Goal: Task Accomplishment & Management: Manage account settings

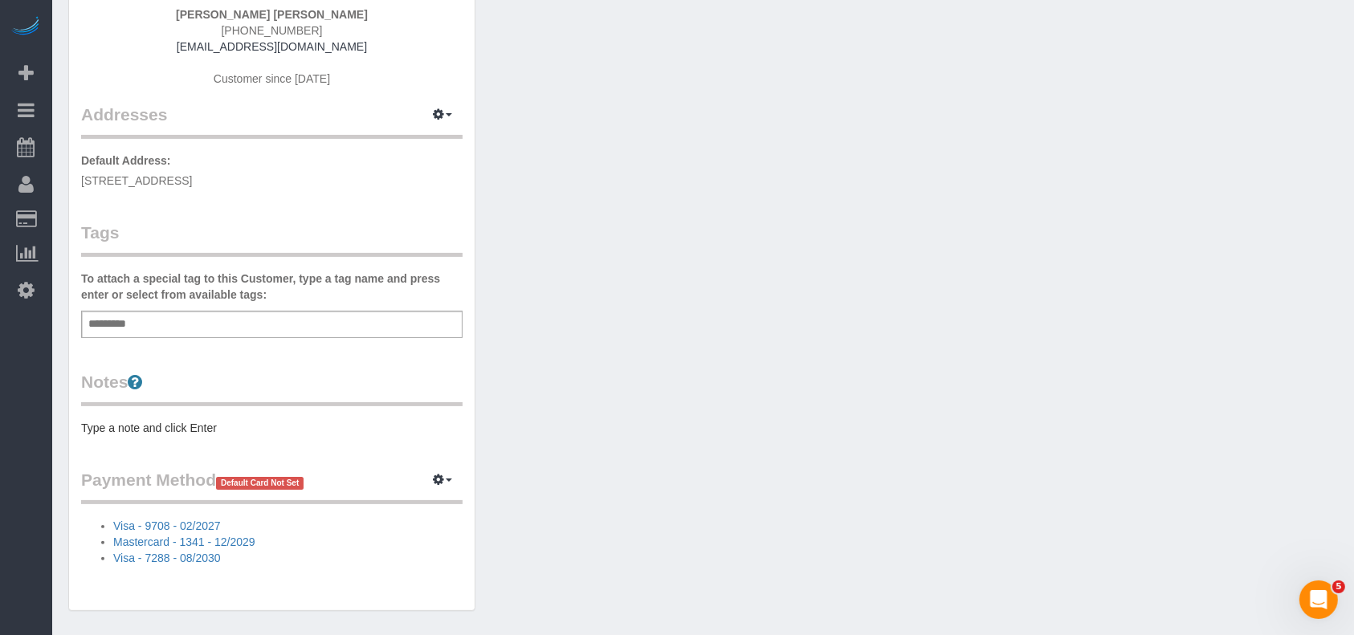
scroll to position [280, 0]
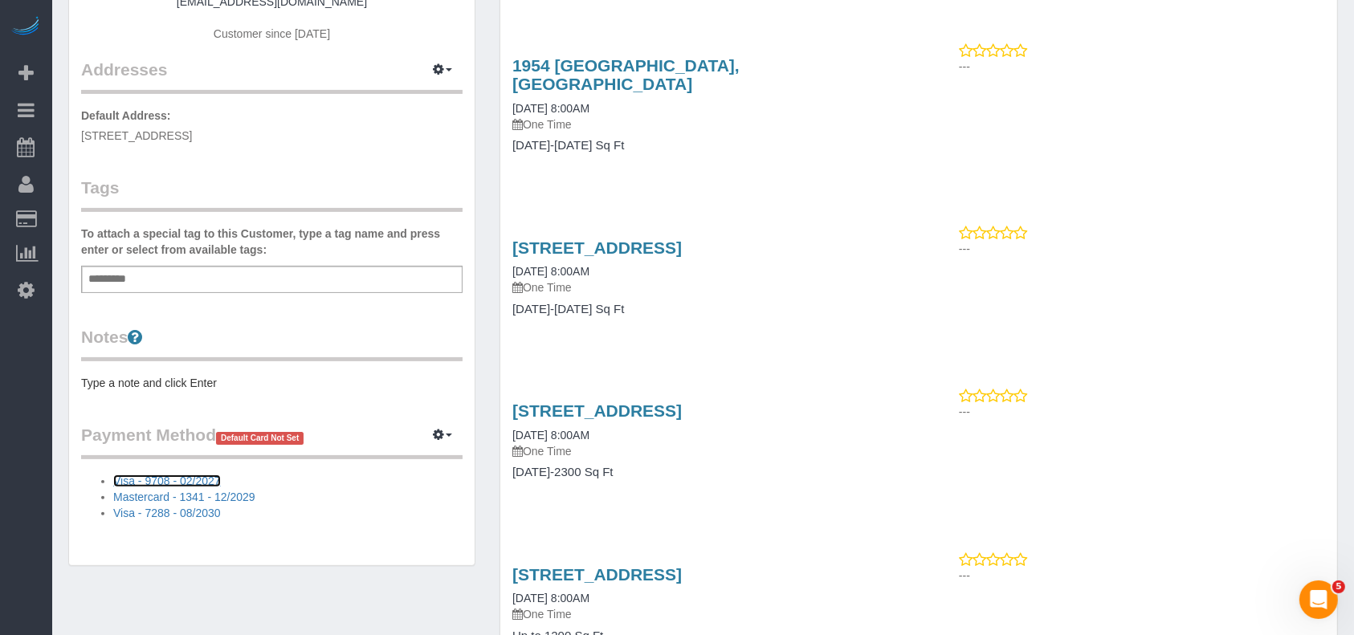
click at [210, 475] on link "Visa - 9708 - 02/2027" at bounding box center [167, 481] width 108 height 13
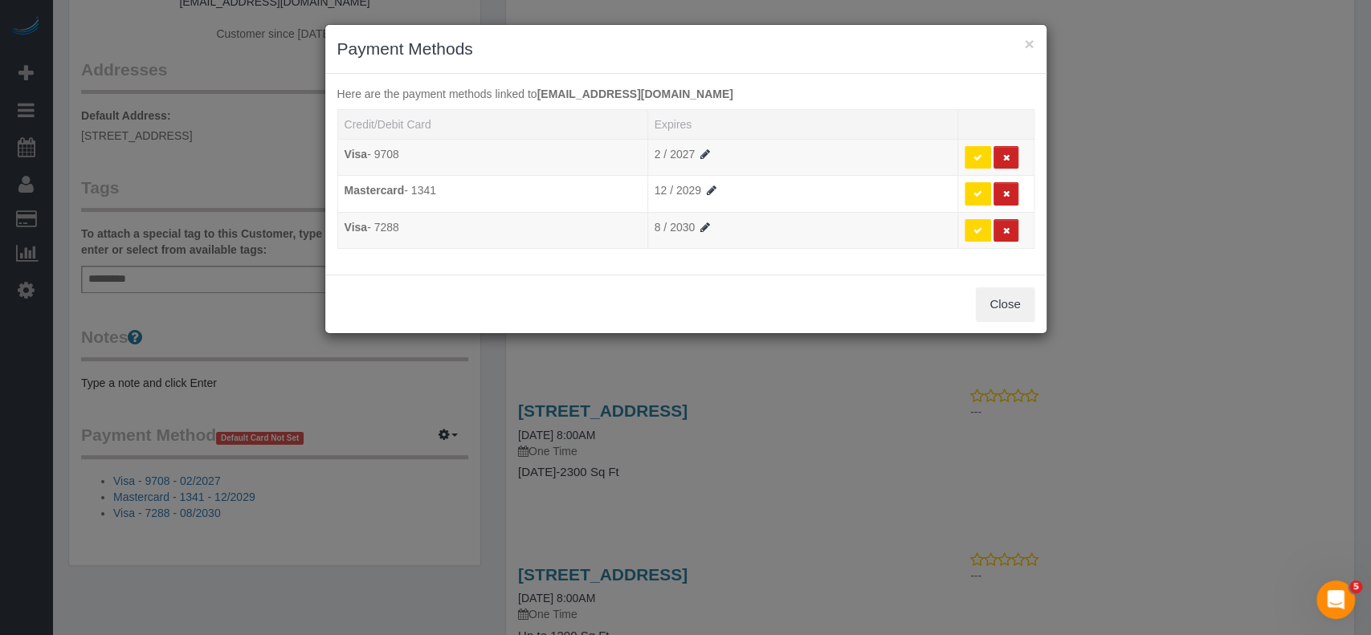
click at [438, 423] on div "× Payment Methods Here are the payment methods linked to [EMAIL_ADDRESS][DOMAIN…" at bounding box center [685, 317] width 1371 height 635
click at [1002, 153] on icon at bounding box center [1005, 157] width 7 height 9
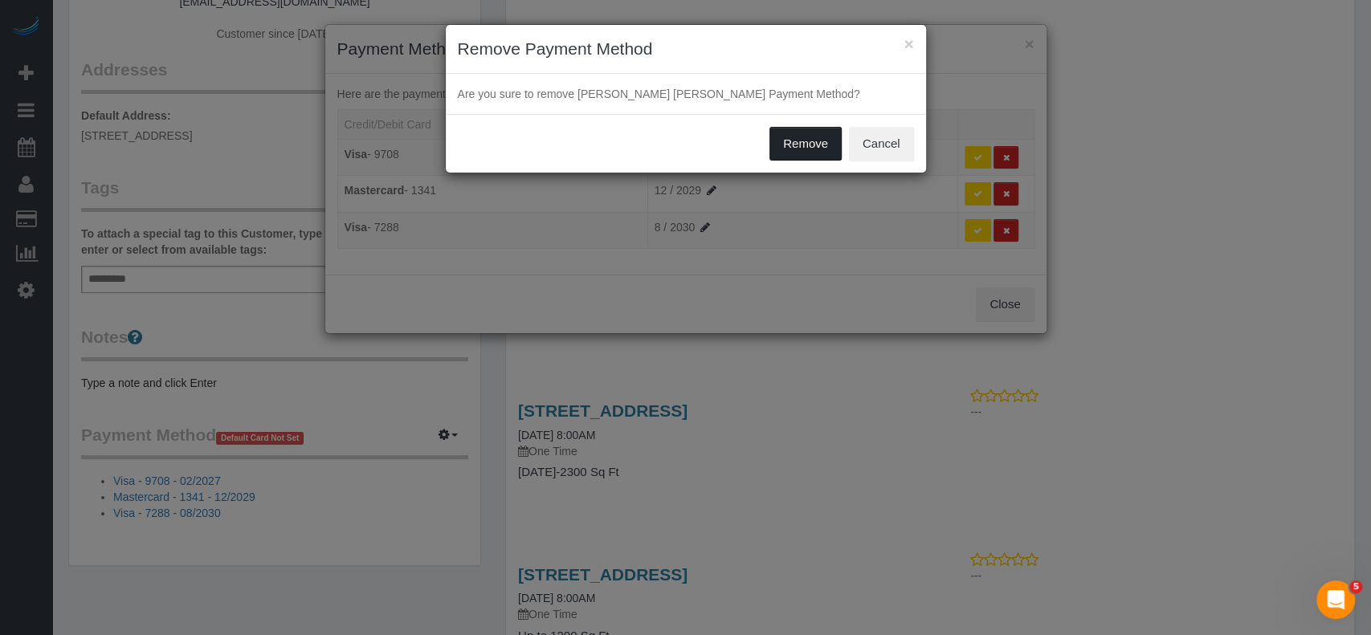
click at [793, 143] on button "Remove" at bounding box center [805, 144] width 72 height 34
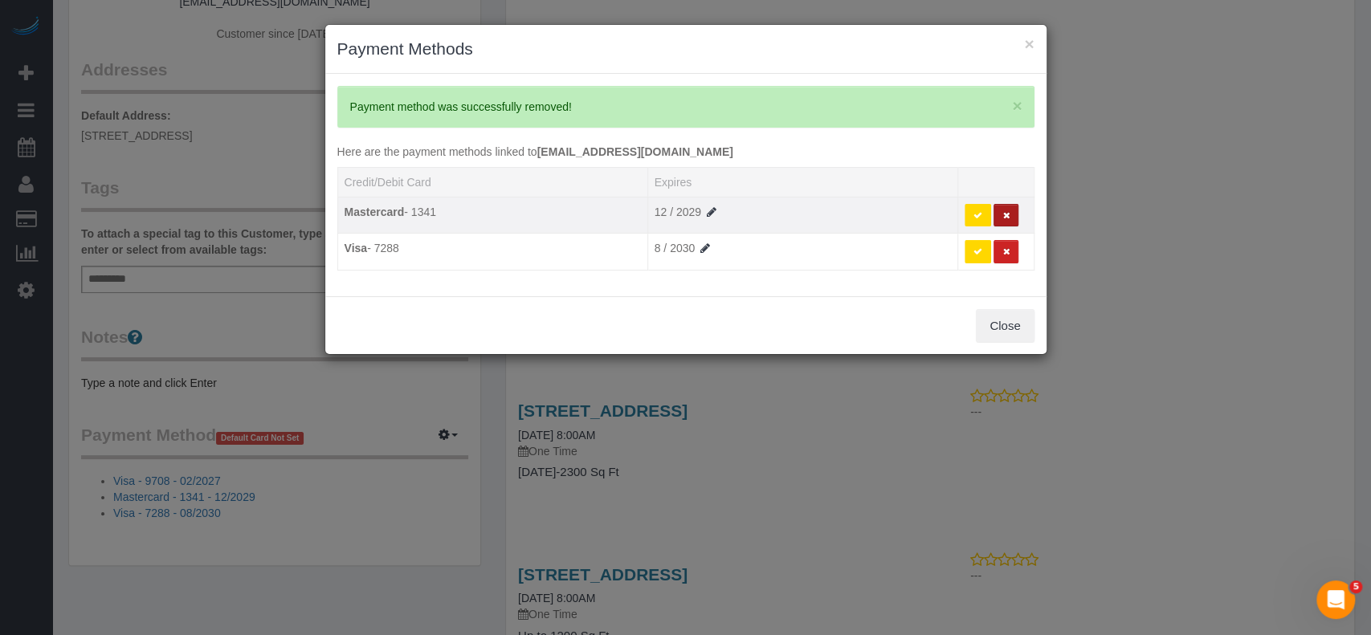
click at [1009, 207] on button at bounding box center [1005, 215] width 25 height 23
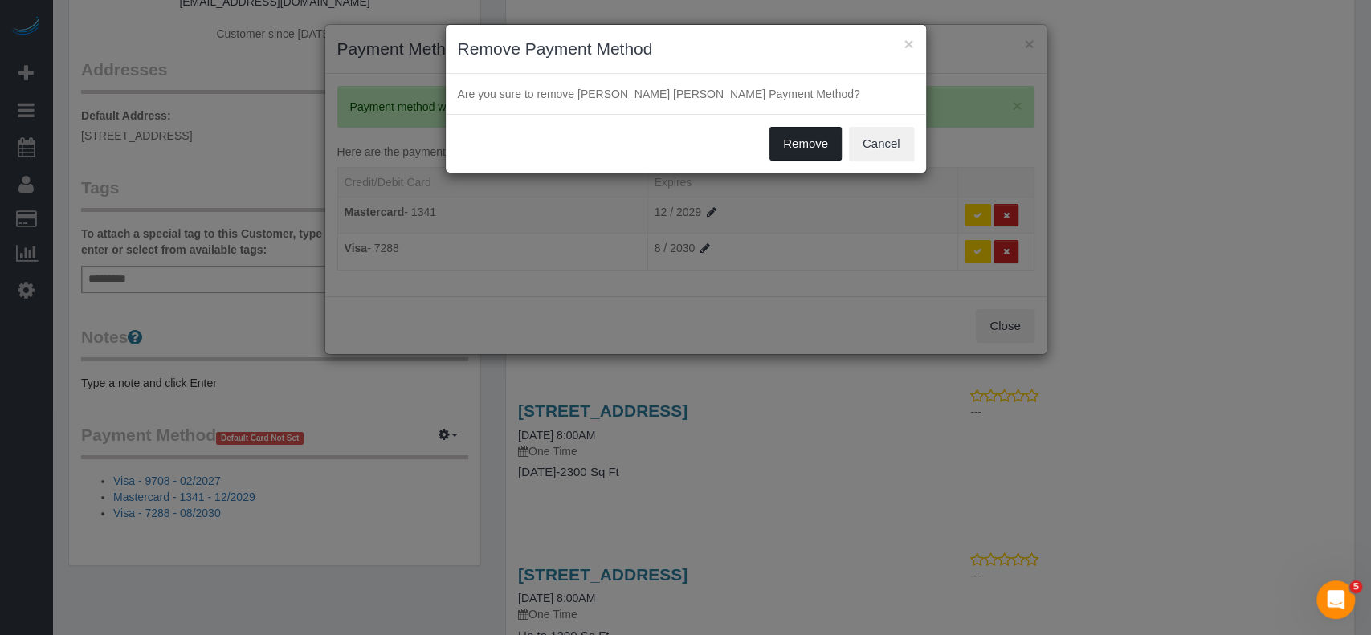
click at [797, 145] on button "Remove" at bounding box center [805, 144] width 72 height 34
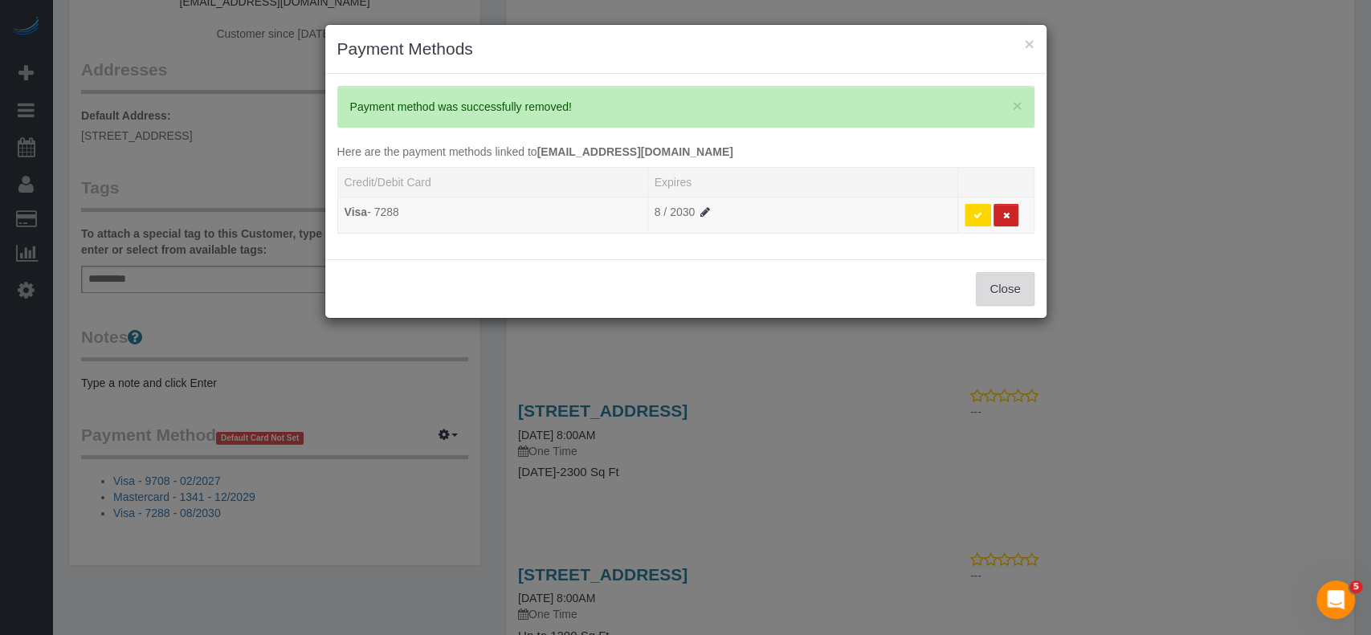
click at [1009, 283] on button "Close" at bounding box center [1005, 289] width 58 height 34
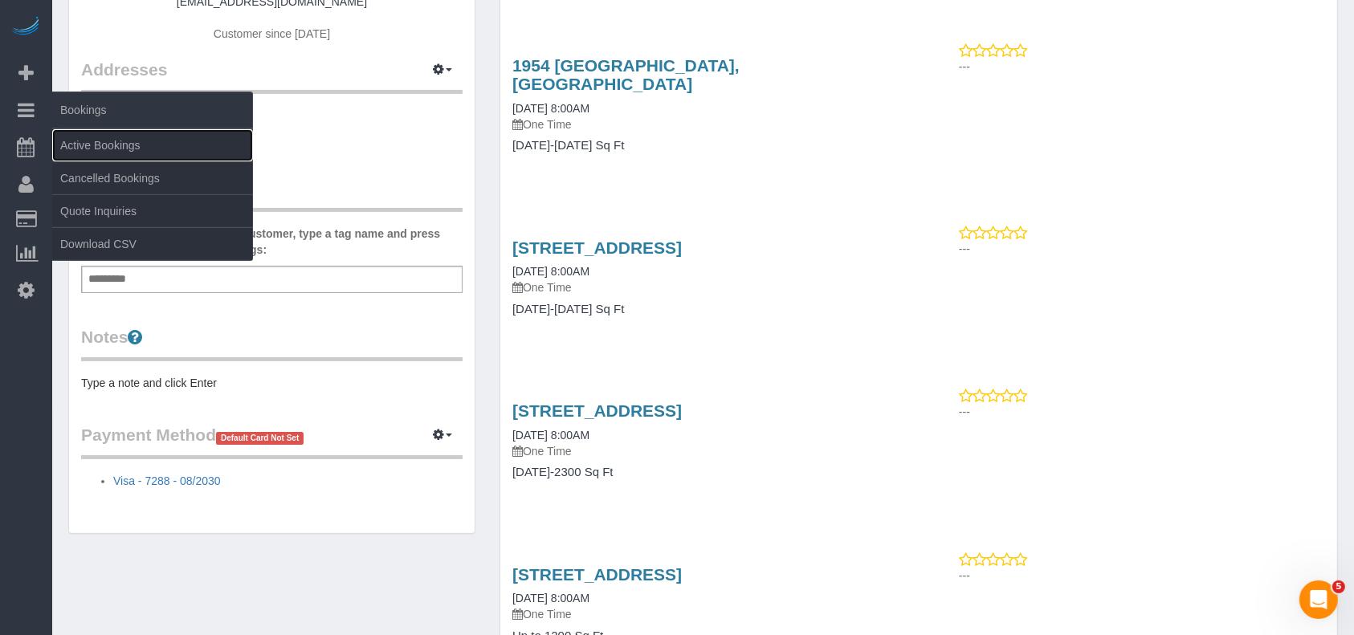
drag, startPoint x: 97, startPoint y: 137, endPoint x: 148, endPoint y: 125, distance: 51.8
click at [99, 137] on link "Active Bookings" at bounding box center [152, 145] width 201 height 32
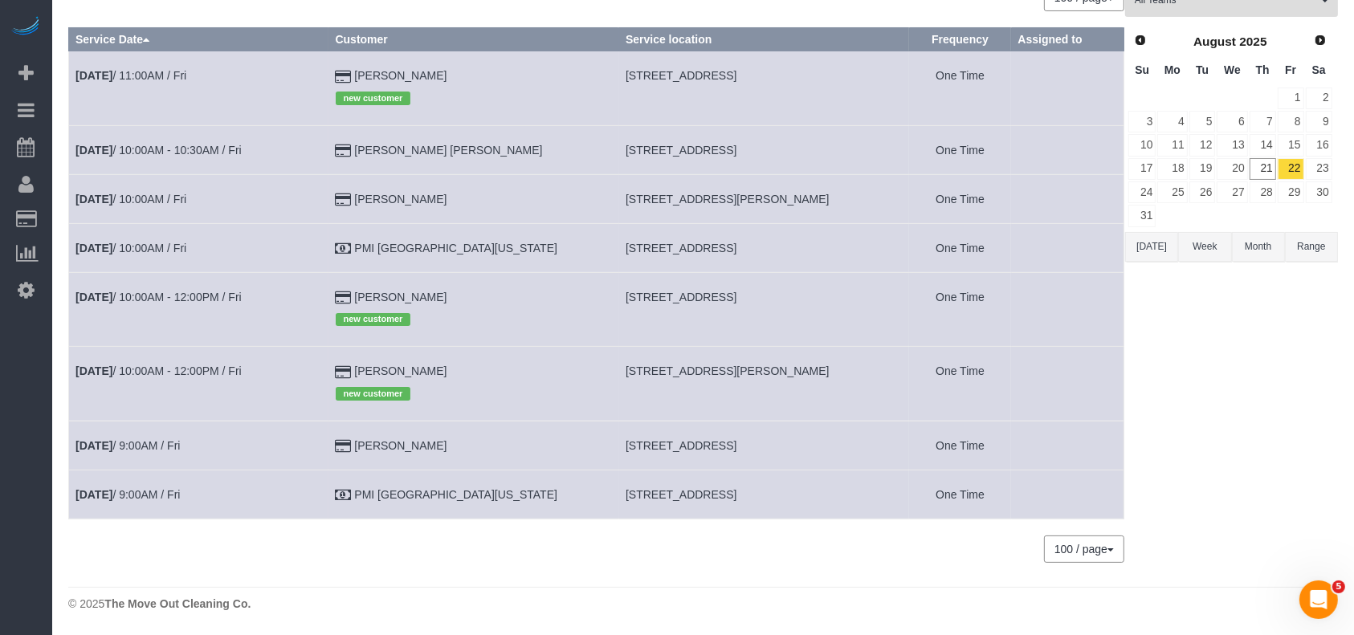
scroll to position [0, 0]
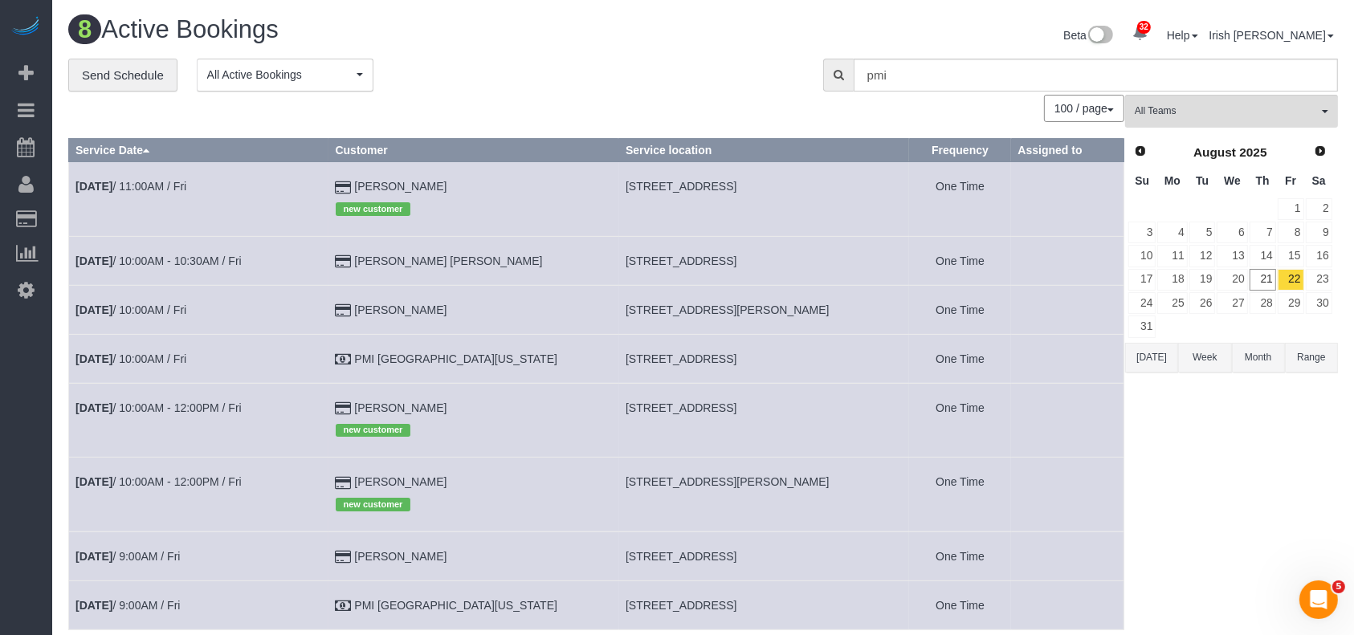
click at [1143, 357] on button "[DATE]" at bounding box center [1151, 358] width 53 height 30
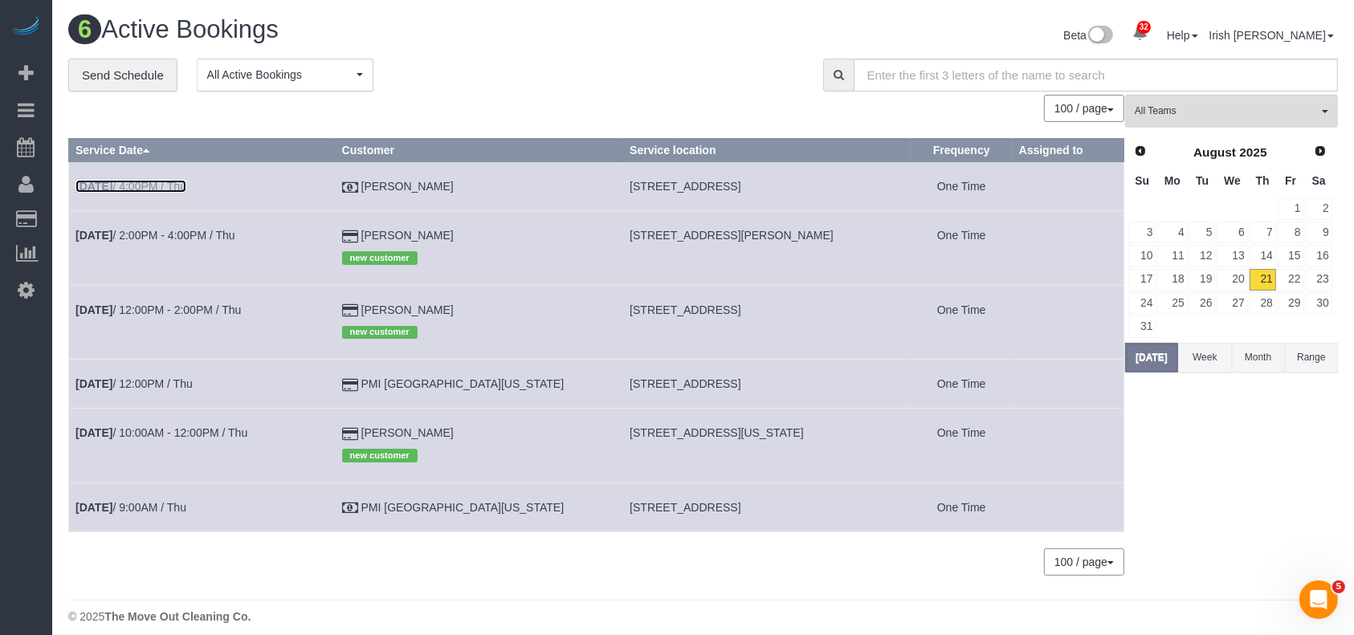
click at [161, 183] on link "[DATE] 4:00PM / Thu" at bounding box center [130, 186] width 111 height 13
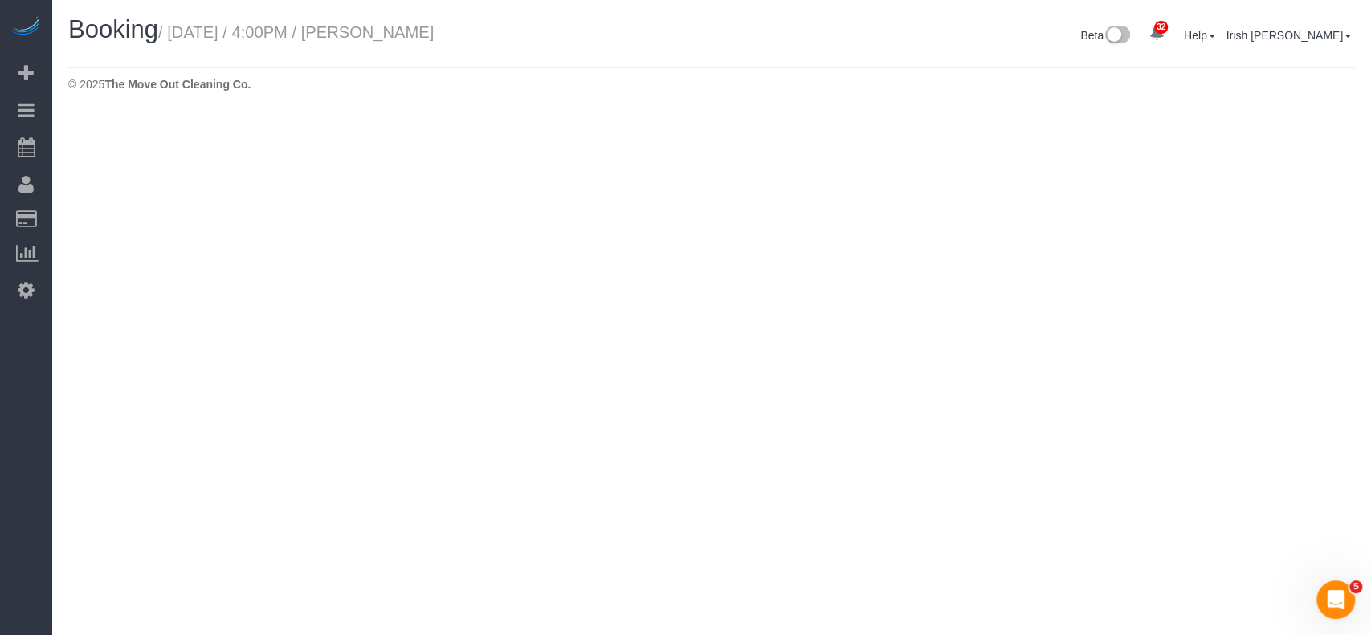
select select "[GEOGRAPHIC_DATA]"
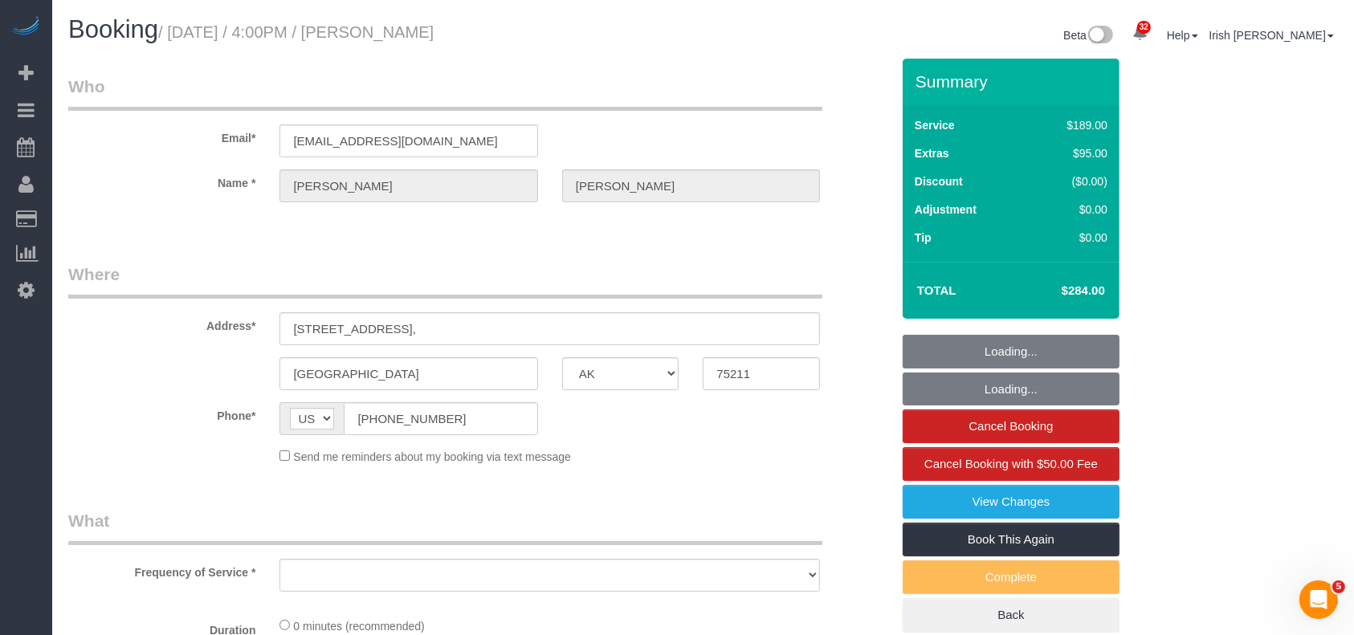
select select "object:6055"
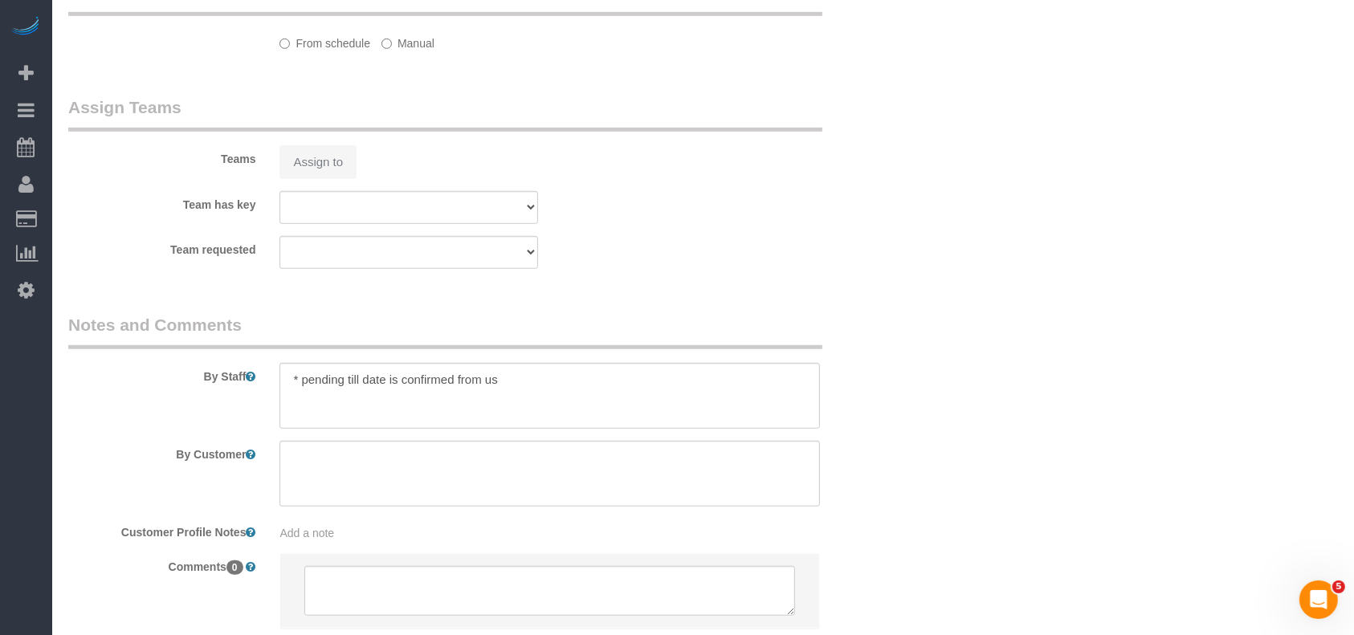
select select "3"
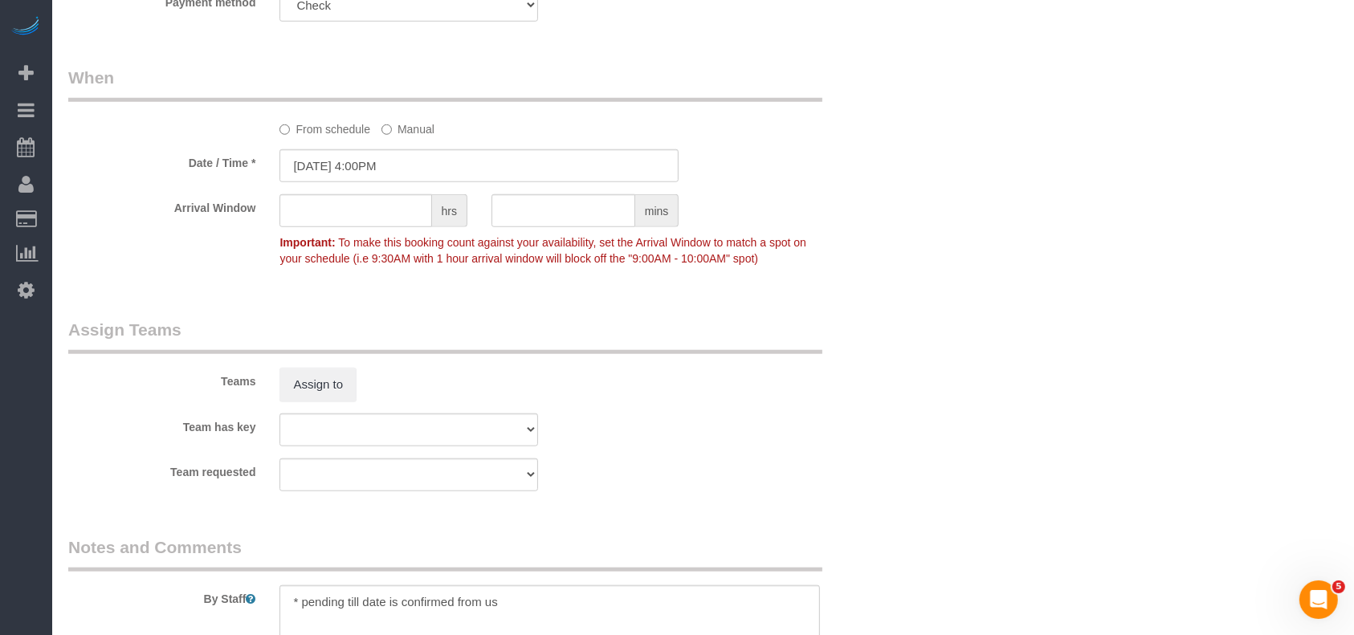
select select "object:6142"
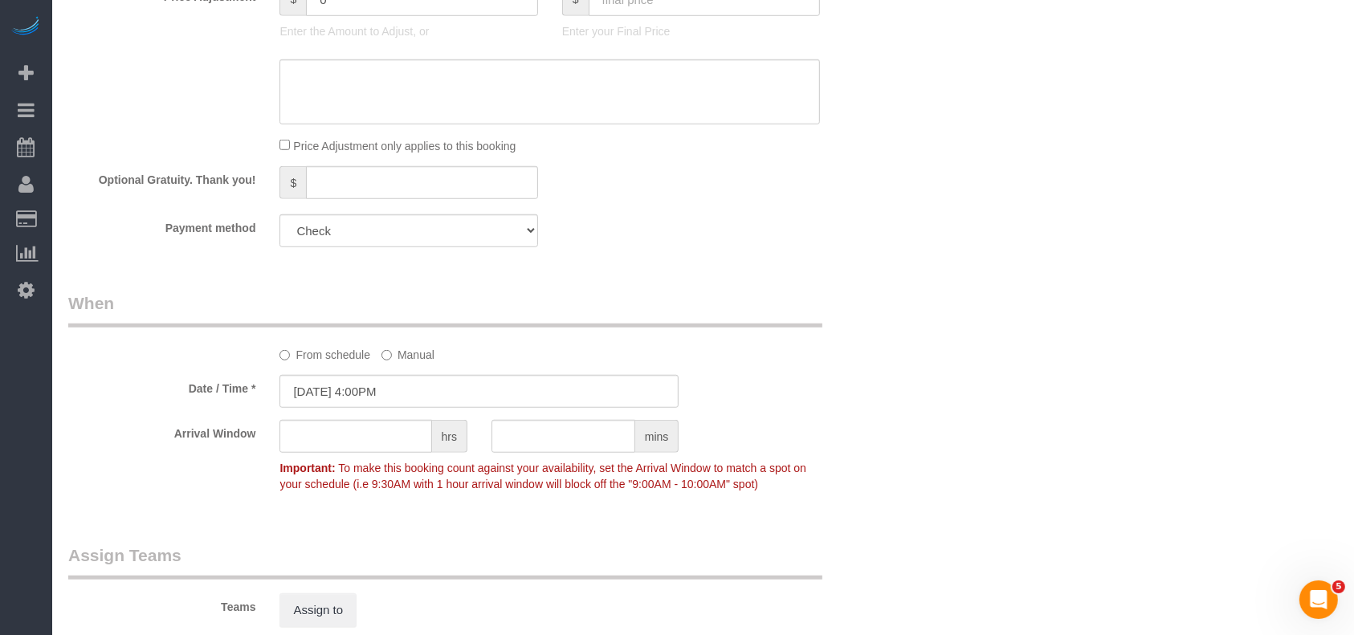
scroll to position [1056, 0]
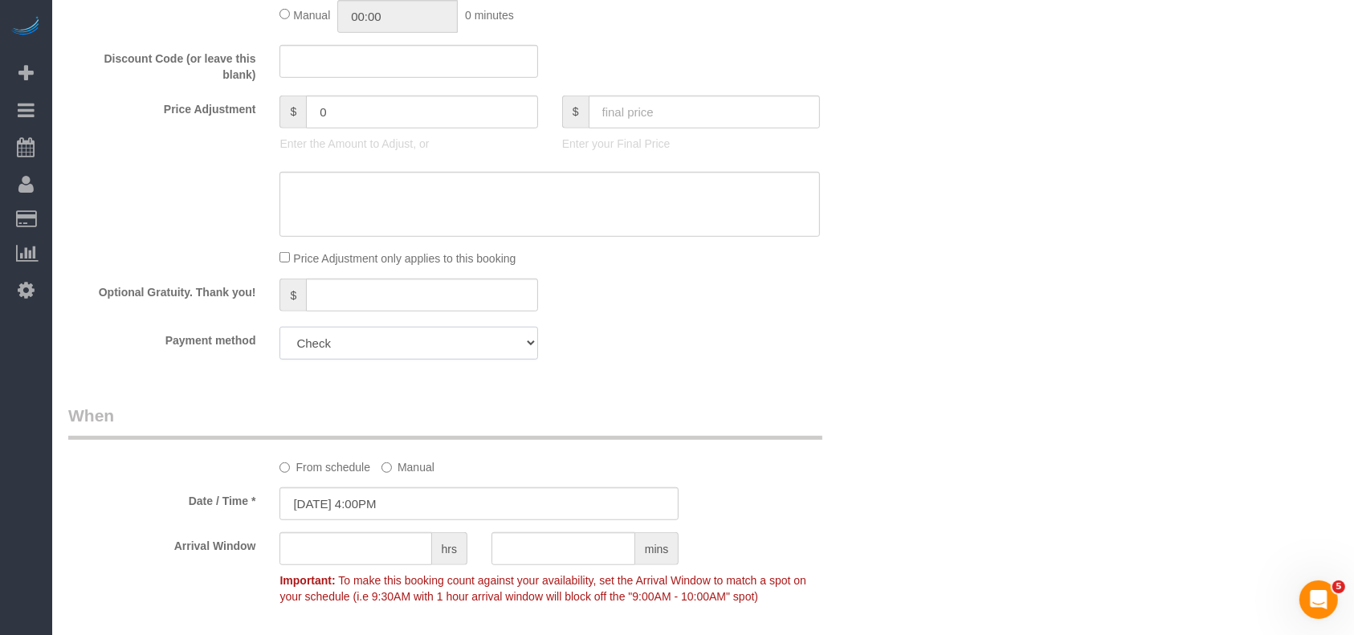
click at [361, 351] on select "Visa - 0866 - 10/2025 (Default) Add Credit Card ─────────────── Cash Check Payp…" at bounding box center [408, 343] width 258 height 33
select select "string:fspay"
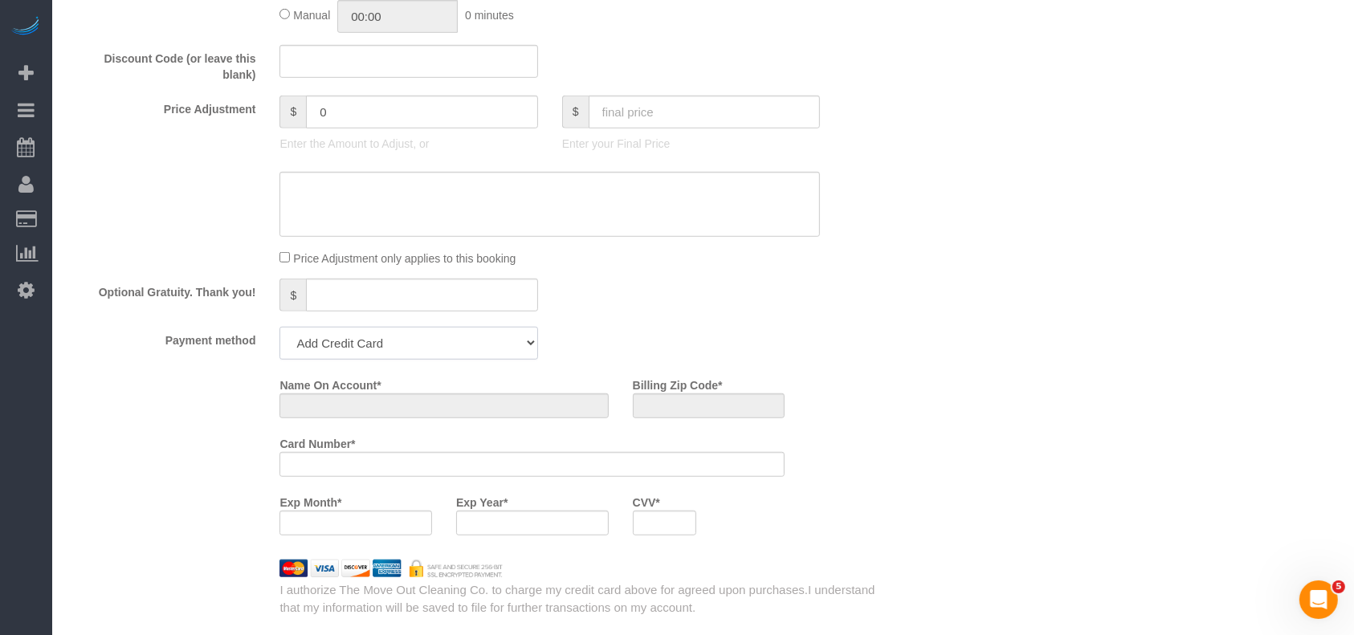
scroll to position [1300, 0]
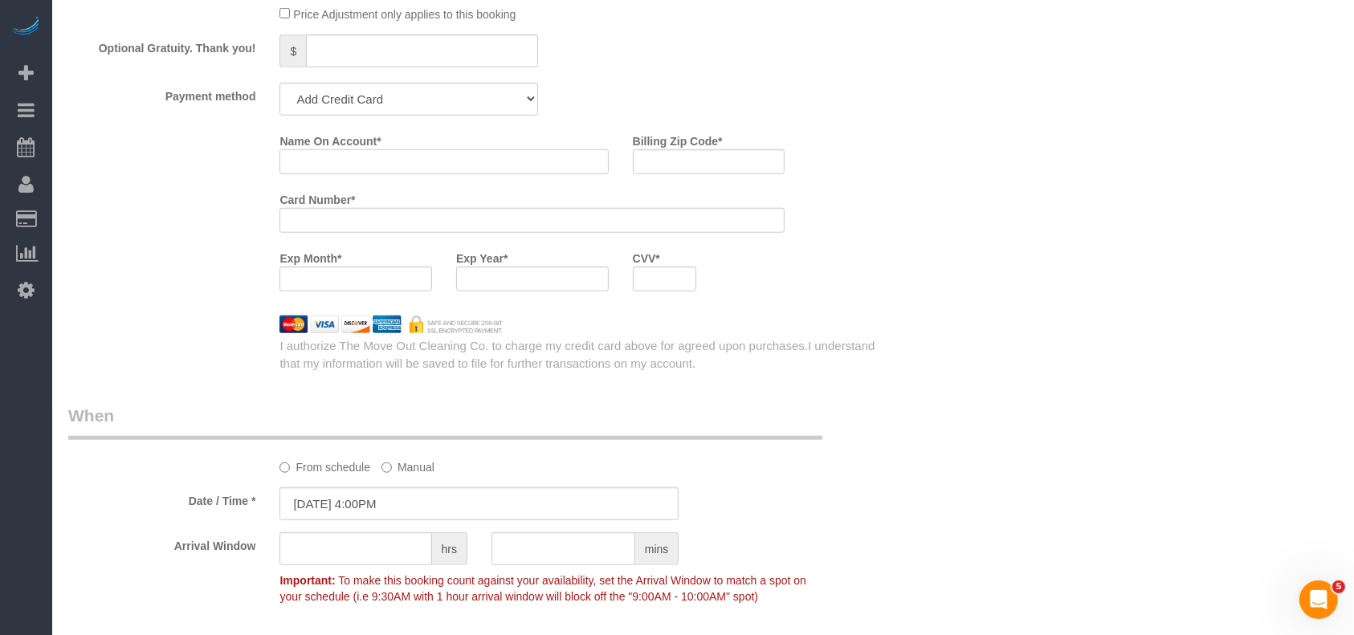
click at [347, 165] on input "Name On Account *" at bounding box center [443, 161] width 328 height 25
paste input "[PERSON_NAME]"
type input "[PERSON_NAME]"
click at [356, 291] on div at bounding box center [355, 279] width 153 height 25
click at [324, 267] on label "Exp Month *" at bounding box center [310, 256] width 62 height 22
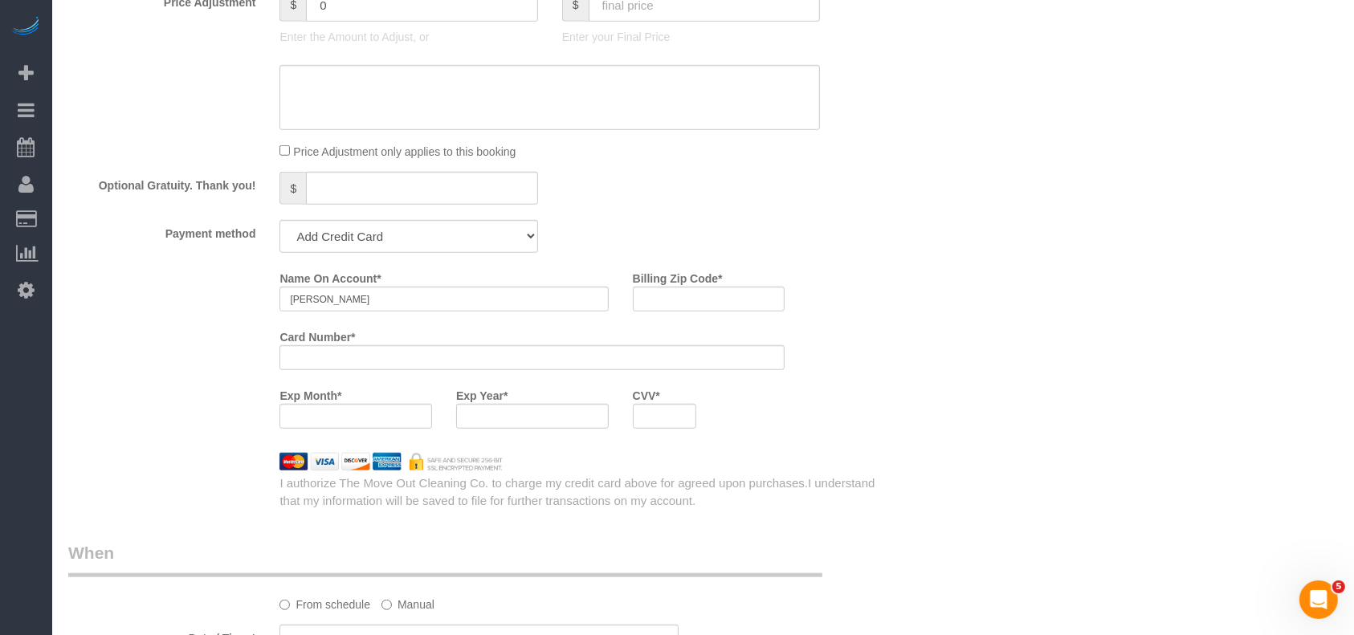
scroll to position [979, 0]
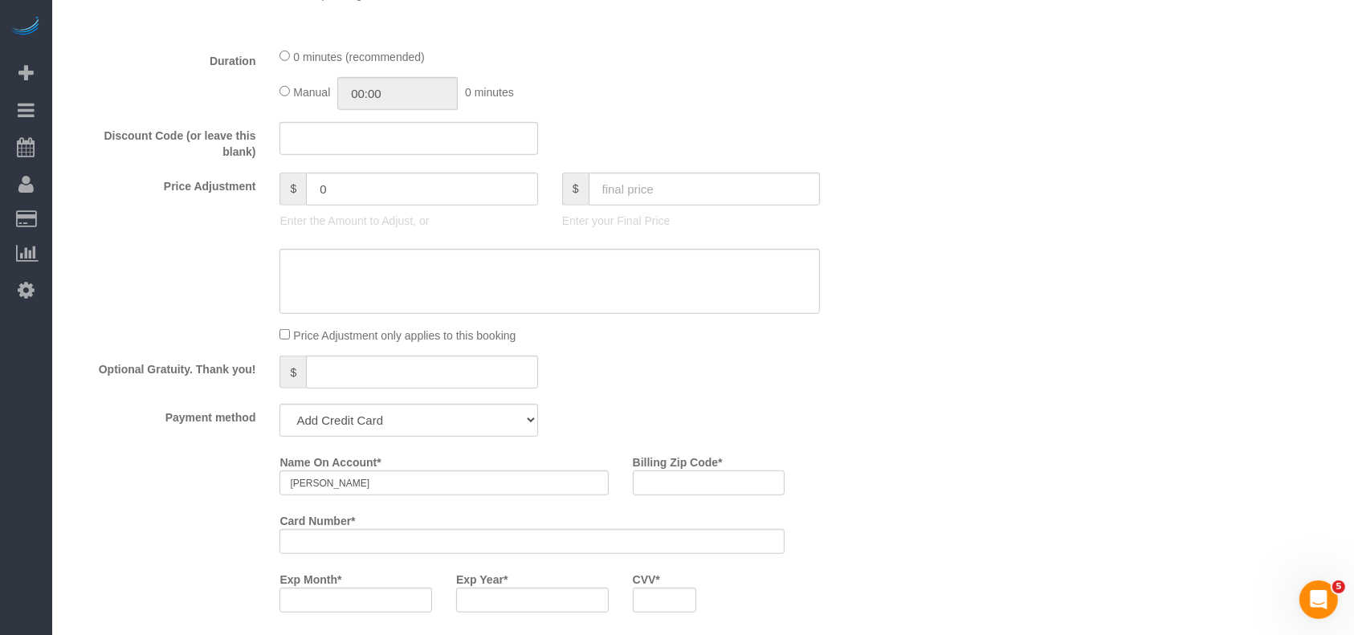
click at [687, 494] on input "Billing Zip Code *" at bounding box center [709, 483] width 153 height 25
paste input "76182"
type input "76182"
click at [964, 485] on div "Who Email* [EMAIL_ADDRESS][DOMAIN_NAME] Name * [PERSON_NAME] Where Address* [ST…" at bounding box center [702, 325] width 1269 height 2491
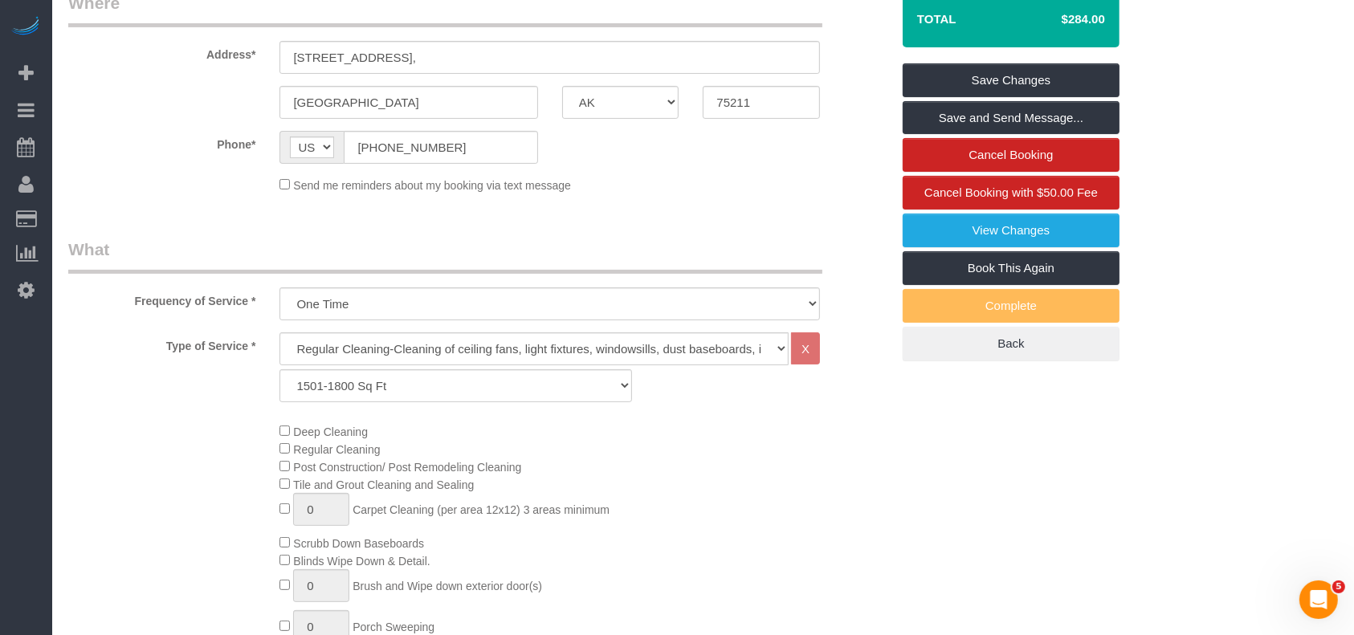
scroll to position [15, 0]
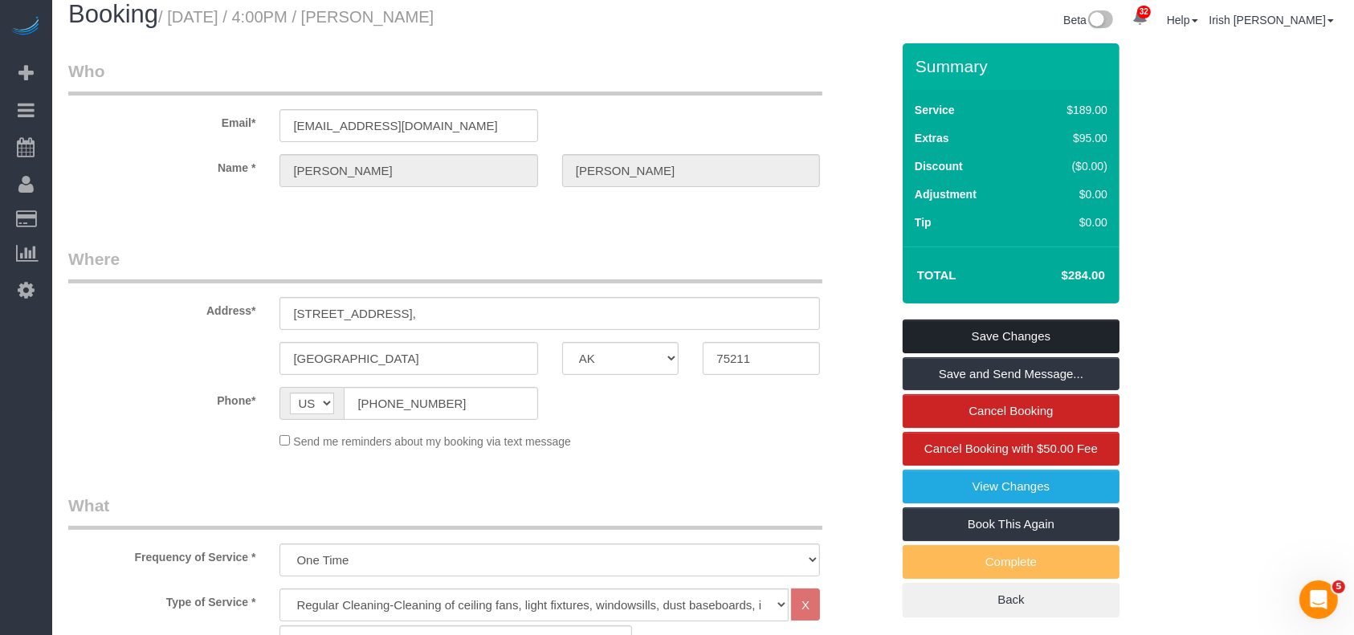
click at [992, 328] on link "Save Changes" at bounding box center [1011, 337] width 217 height 34
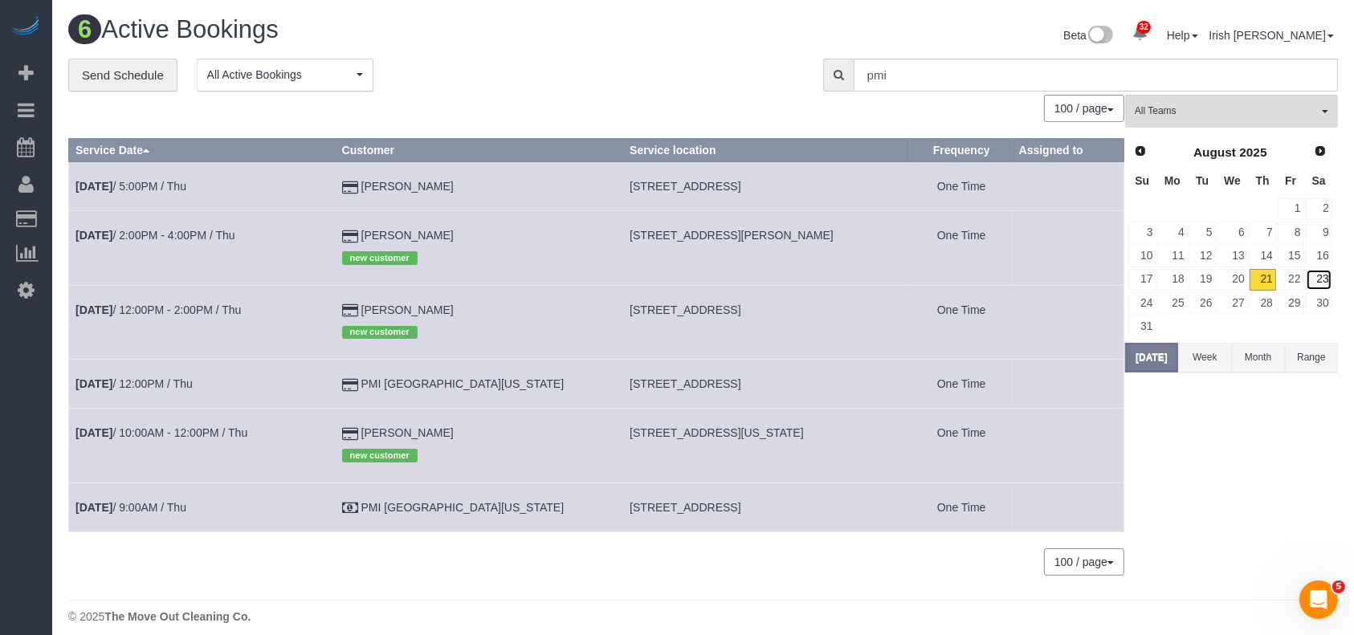
click at [1323, 273] on link "23" at bounding box center [1319, 280] width 26 height 22
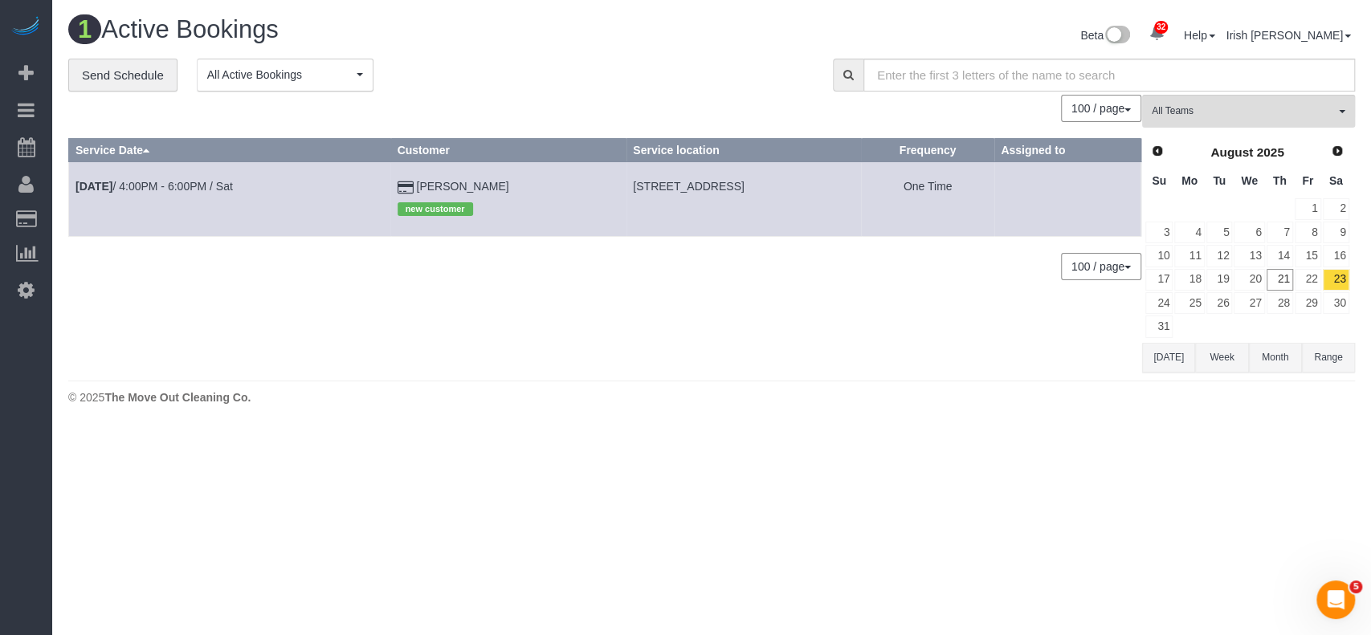
click at [191, 178] on td "[DATE] 4:00PM - 6:00PM / Sat" at bounding box center [230, 199] width 322 height 74
click at [189, 185] on link "[DATE] 4:00PM - 6:00PM / Sat" at bounding box center [153, 186] width 157 height 13
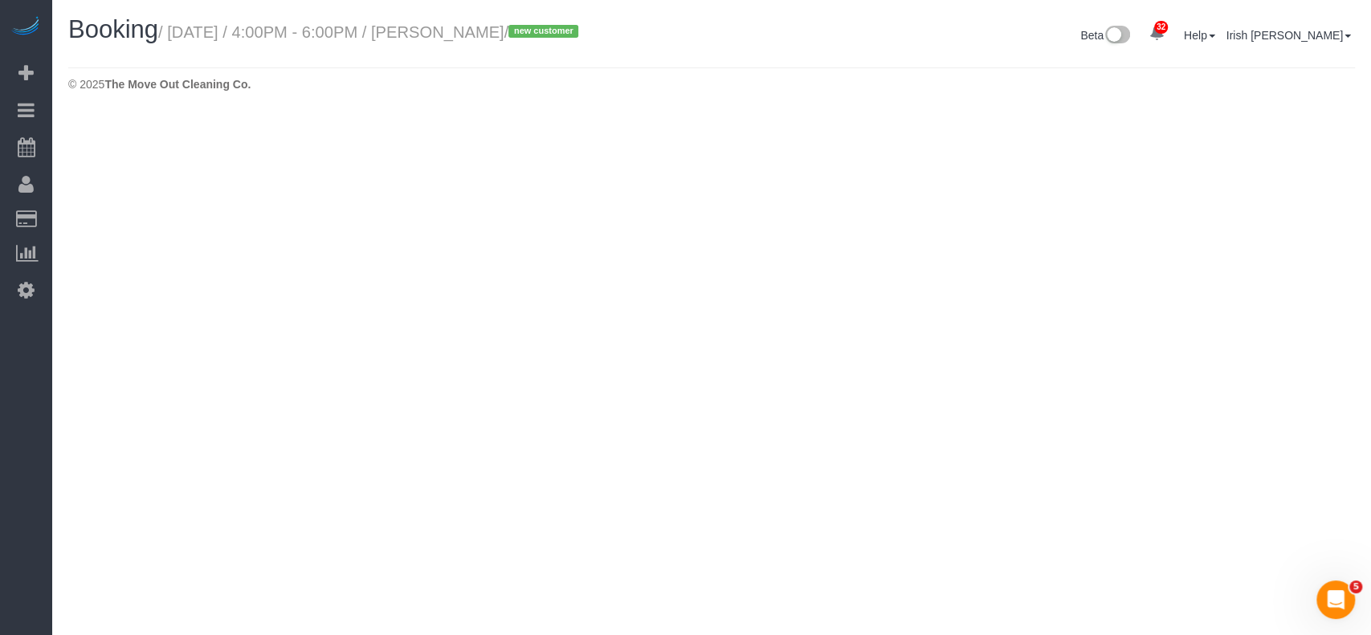
select select "[GEOGRAPHIC_DATA]"
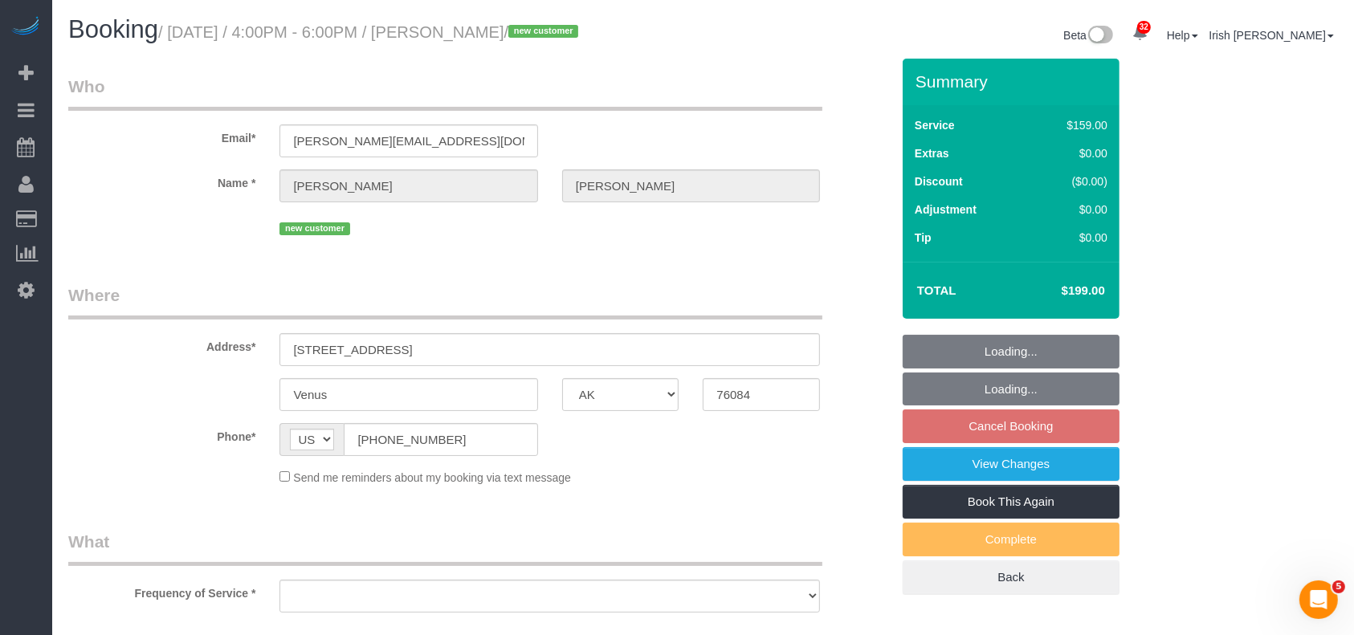
select select "object:6657"
select select "string:fspay-e253a8cf-97f3-4dcc-9fe9-d53491f5ab1e"
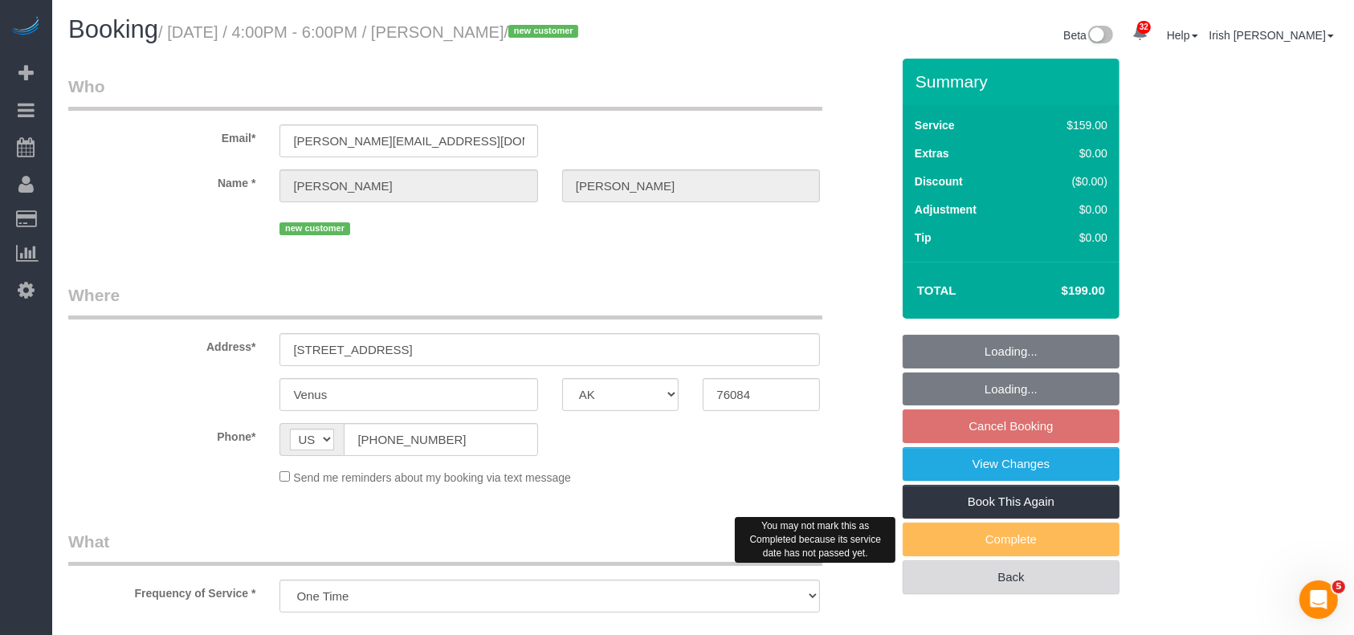
select select "3"
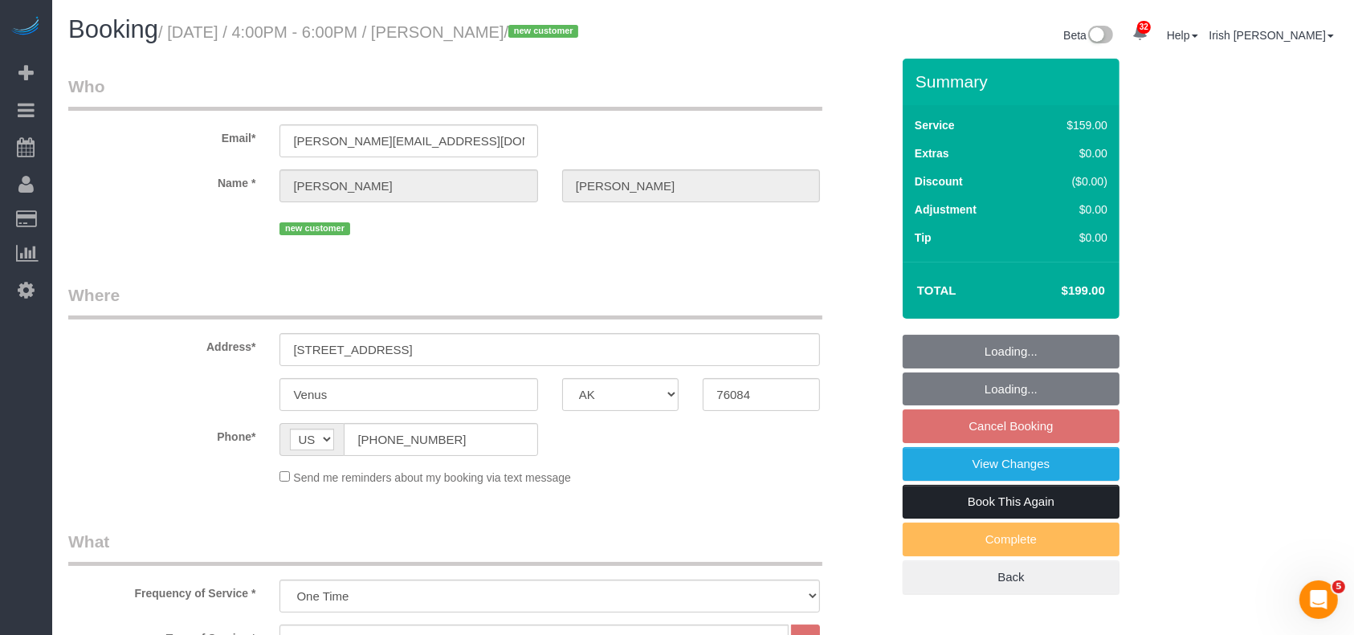
select select "object:6744"
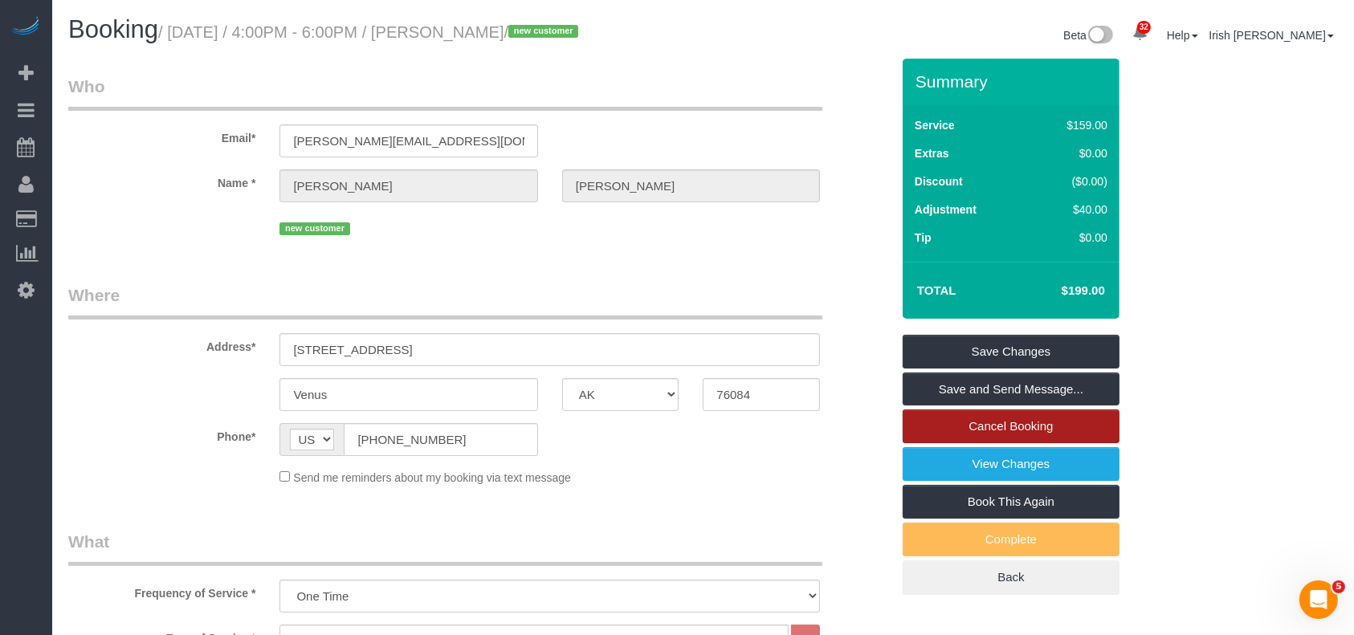
click at [1066, 424] on link "Cancel Booking" at bounding box center [1011, 427] width 217 height 34
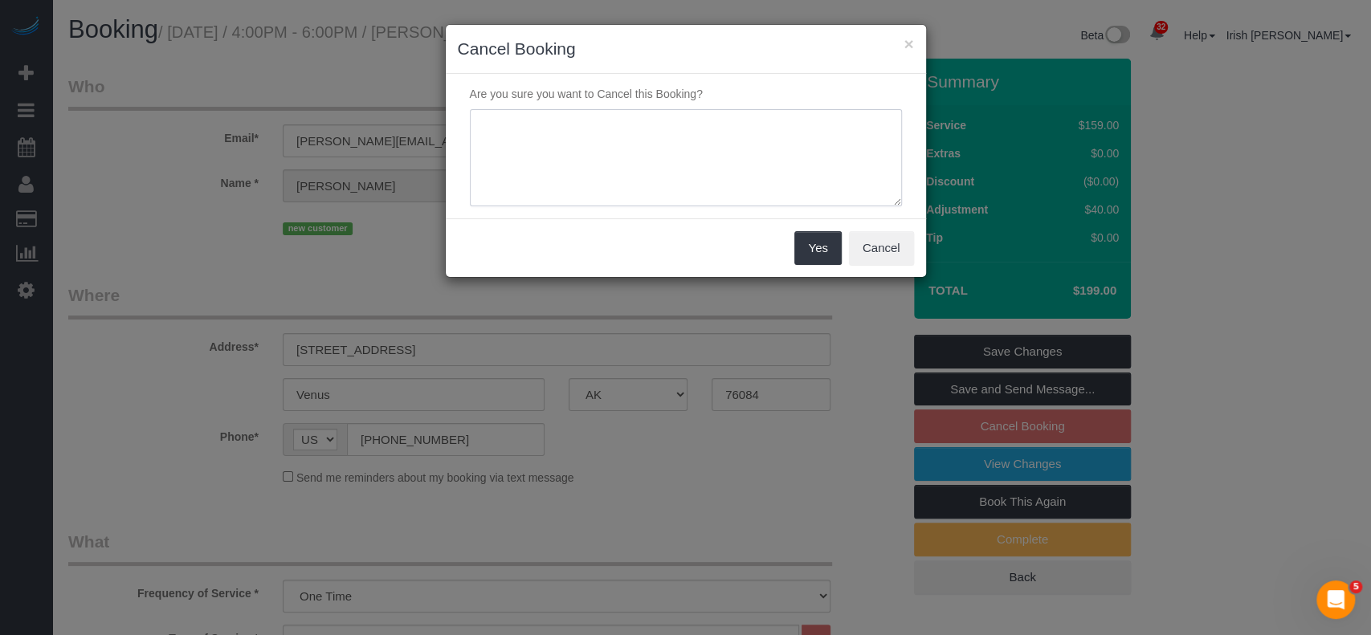
click at [733, 196] on textarea at bounding box center [686, 158] width 432 height 98
type textarea "No crew available for 2-4PM time"
drag, startPoint x: 821, startPoint y: 243, endPoint x: 807, endPoint y: 234, distance: 16.3
click at [821, 244] on button "Yes" at bounding box center [817, 248] width 47 height 34
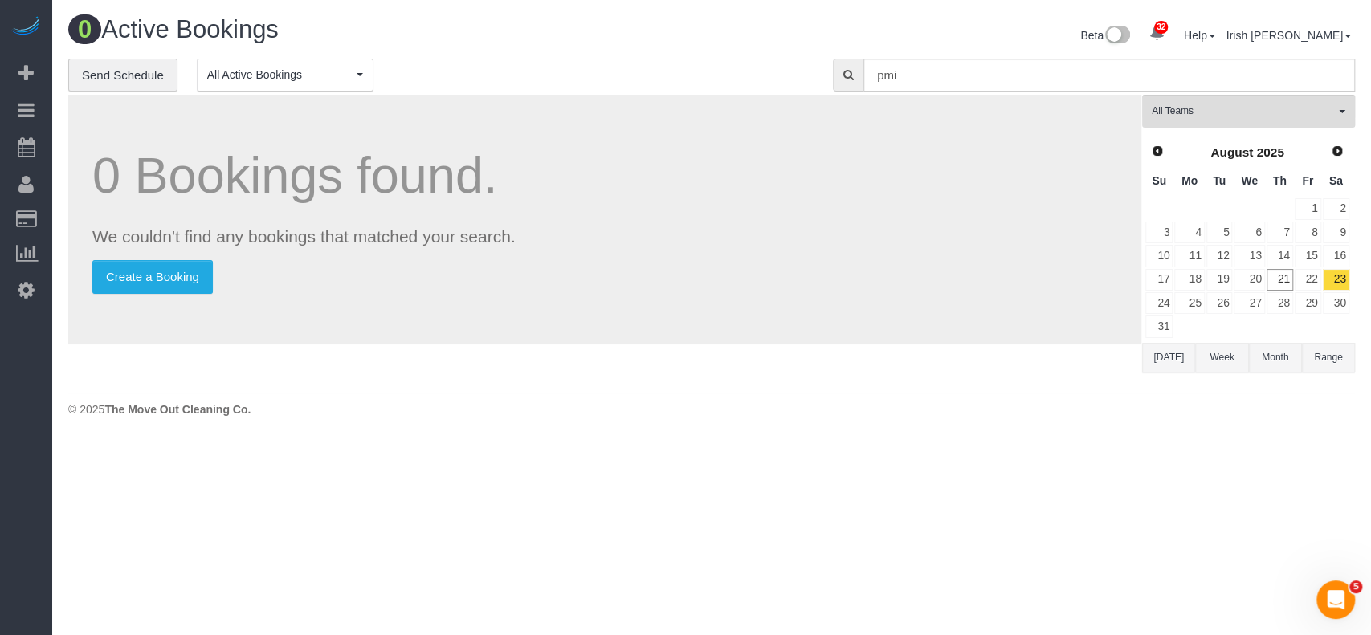
click at [1172, 361] on button "[DATE]" at bounding box center [1168, 358] width 53 height 30
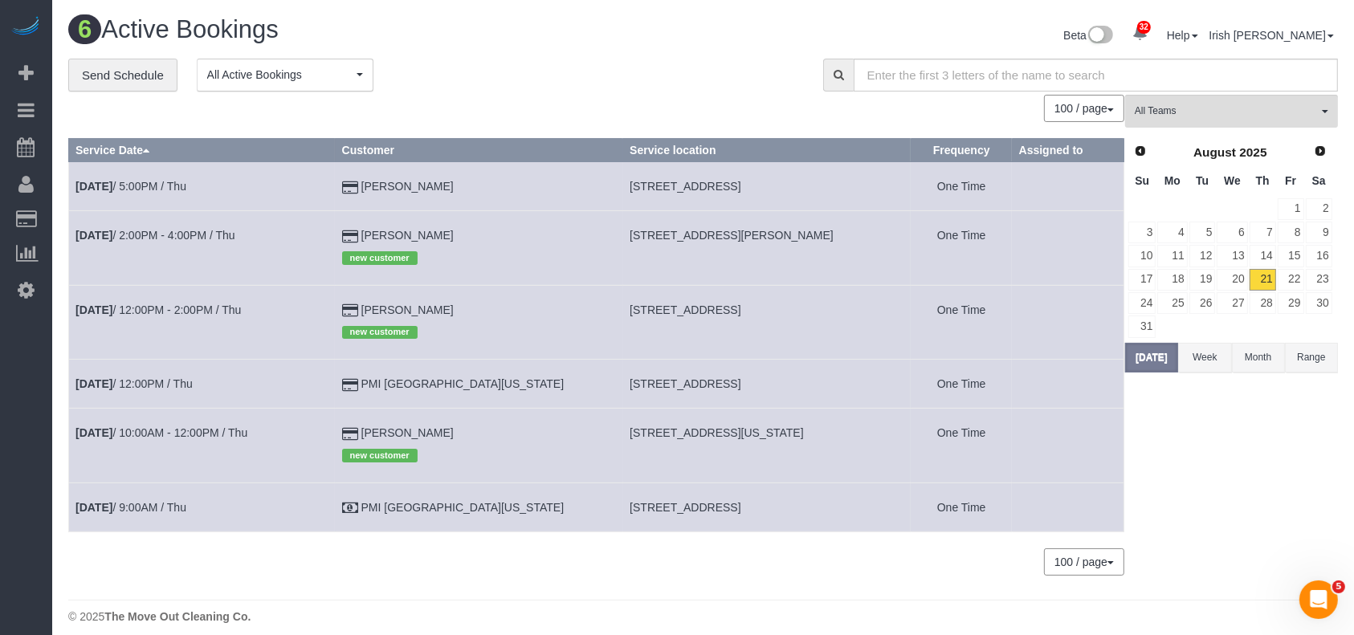
drag, startPoint x: 494, startPoint y: 306, endPoint x: 365, endPoint y: 299, distance: 128.7
click at [365, 299] on tr "[DATE] 12:00PM - 2:00PM / Thu [PERSON_NAME] new customer [STREET_ADDRESS] One T…" at bounding box center [596, 322] width 1055 height 74
copy tr "[PERSON_NAME]"
click at [148, 312] on link "[DATE] 12:00PM - 2:00PM / Thu" at bounding box center [157, 310] width 165 height 13
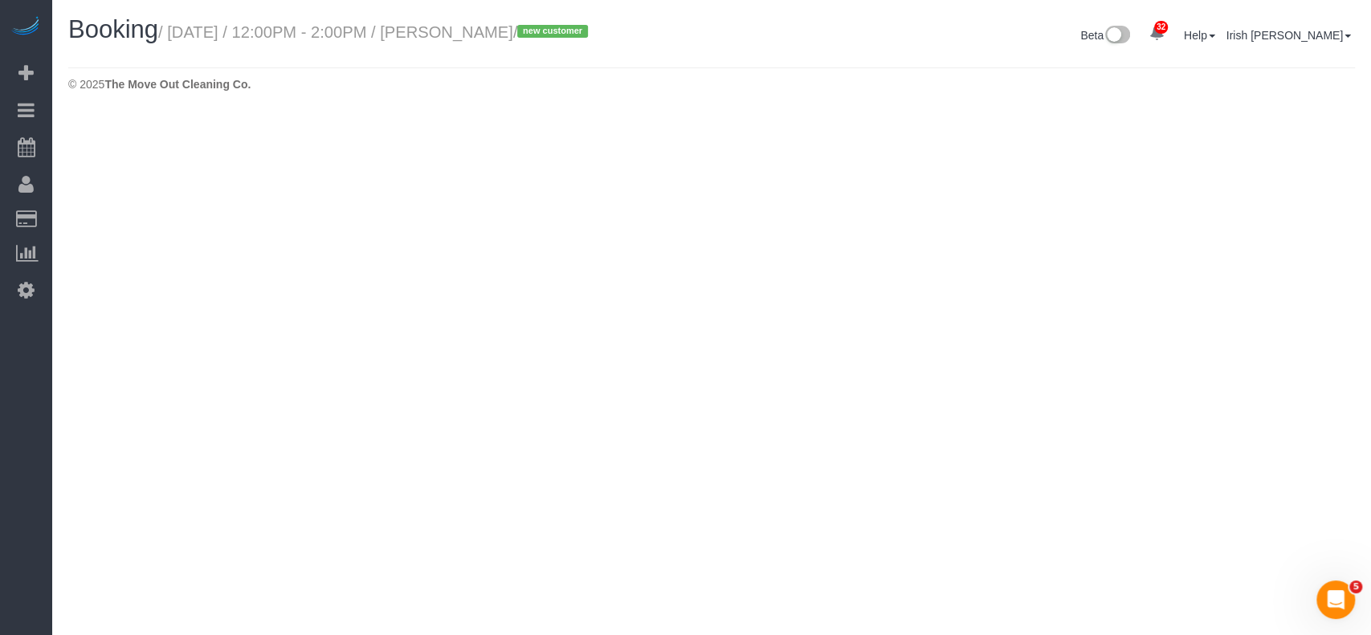
select select "[GEOGRAPHIC_DATA]"
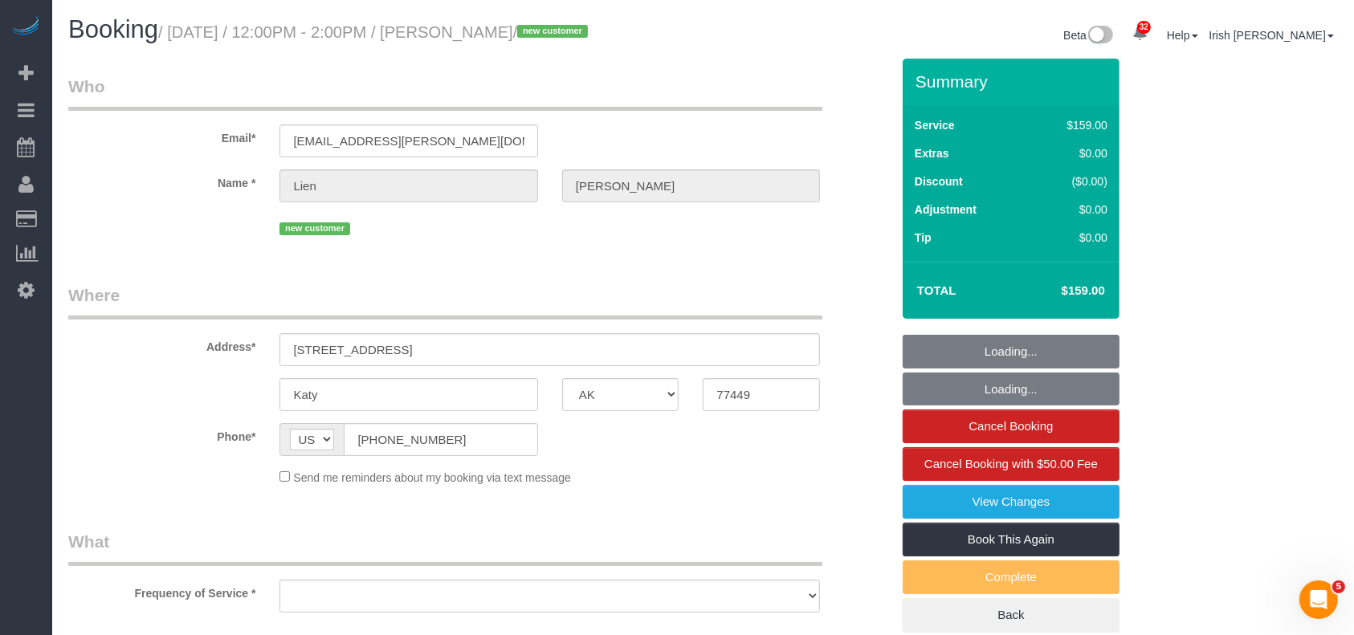
select select "object:7247"
select select "string:fspay-af33c46f-388e-466b-862a-f87944c26b68"
select select "spot97"
select select "3"
select select "object:7322"
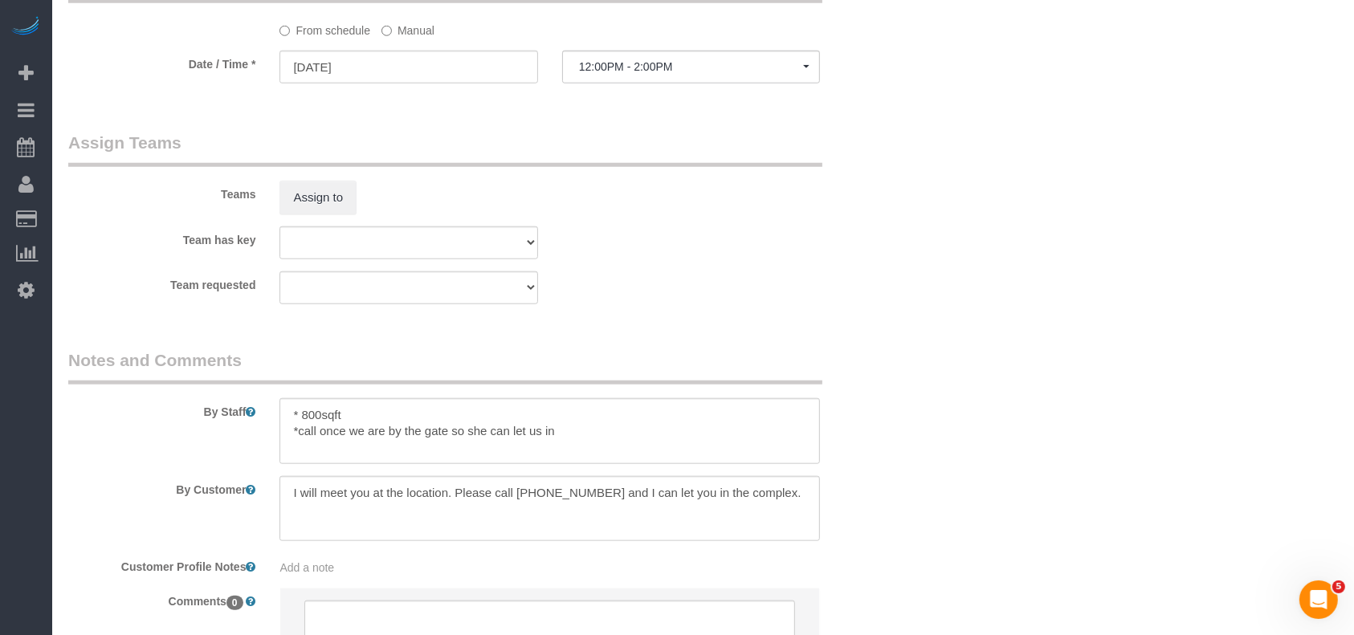
scroll to position [1606, 0]
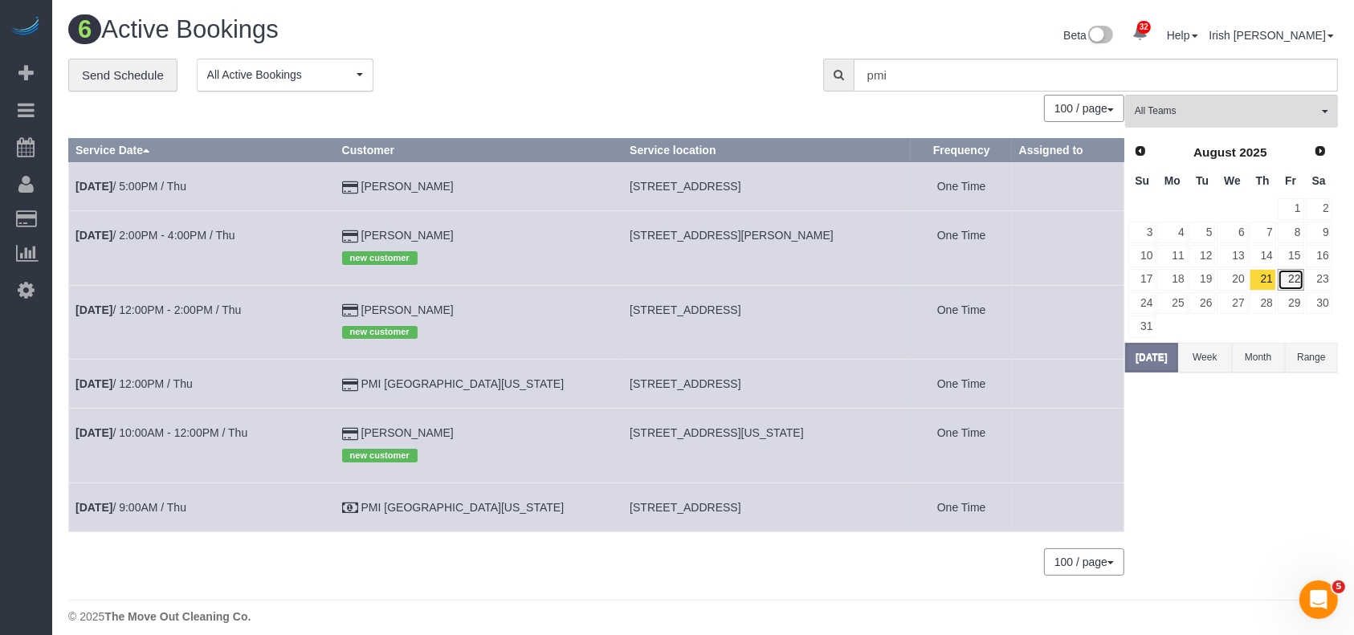
click at [1294, 280] on link "22" at bounding box center [1290, 280] width 26 height 22
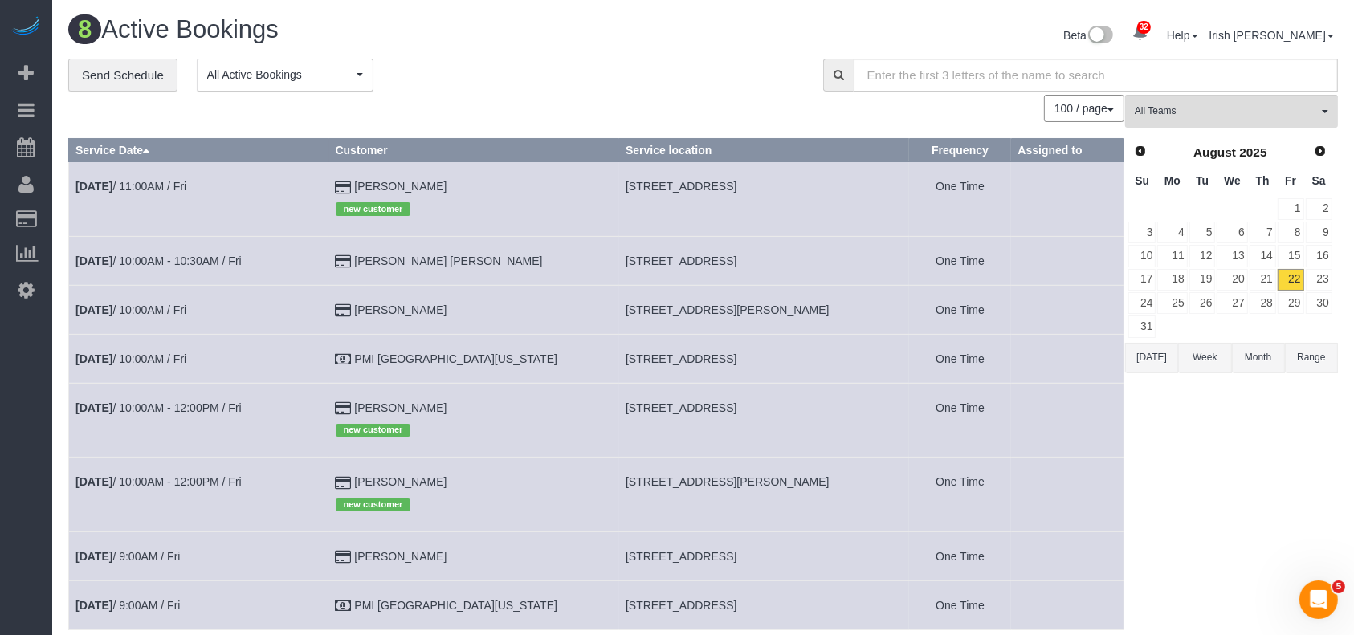
drag, startPoint x: 620, startPoint y: 493, endPoint x: 799, endPoint y: 495, distance: 179.1
click at [799, 495] on td "[STREET_ADDRESS][PERSON_NAME]" at bounding box center [764, 495] width 291 height 74
copy span "[STREET_ADDRESS][PERSON_NAME]"
click at [1326, 145] on span "Next" at bounding box center [1320, 150] width 13 height 13
click at [1150, 339] on button "[DATE]" at bounding box center [1151, 335] width 53 height 30
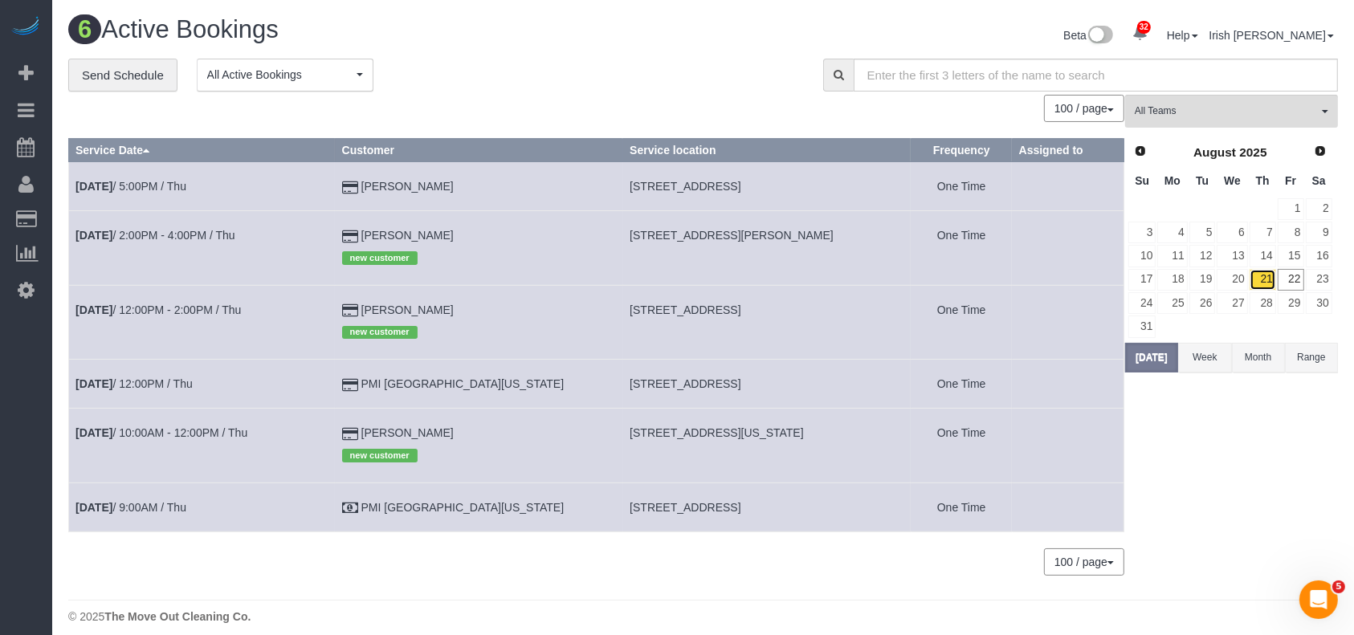
click at [1273, 275] on link "21" at bounding box center [1262, 280] width 26 height 22
click at [1241, 279] on link "20" at bounding box center [1231, 280] width 31 height 22
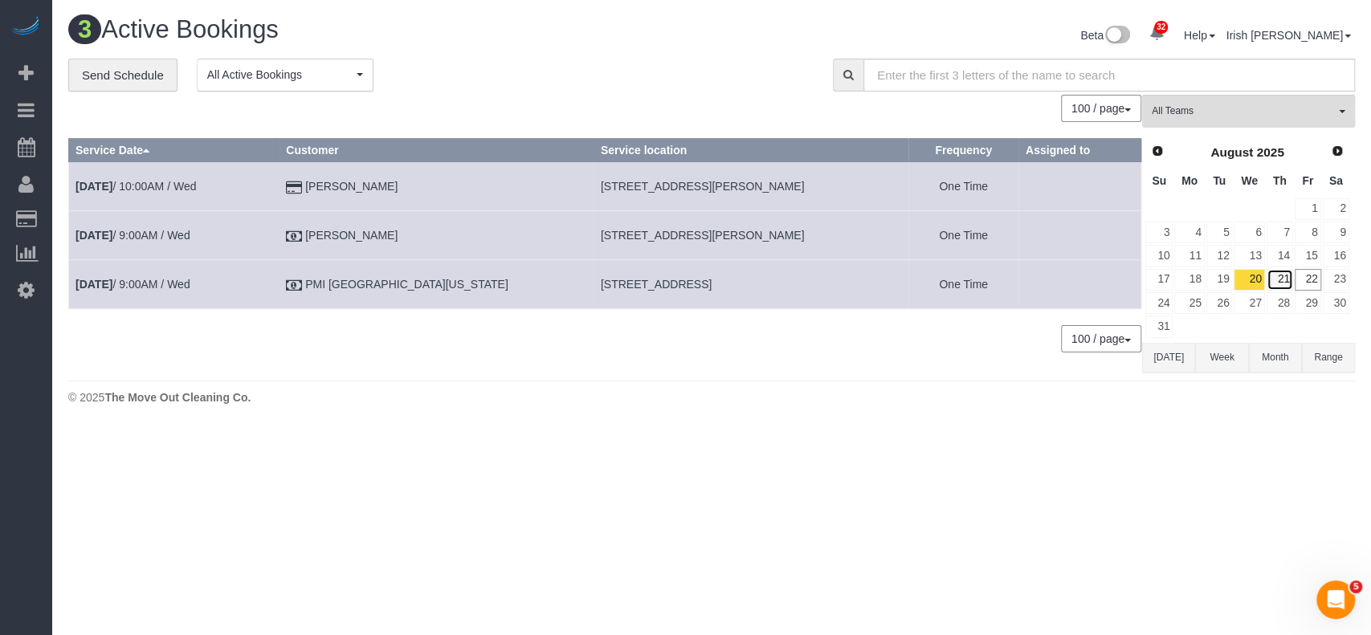
click at [1278, 290] on tbody "1 2 3 4 5 6 7 8 9 10 11 12 13 14 15 16 17 18 19 20 21 22 23 24 25 26 27 28 29 3…" at bounding box center [1247, 268] width 206 height 141
click at [1254, 295] on link "27" at bounding box center [1248, 303] width 31 height 22
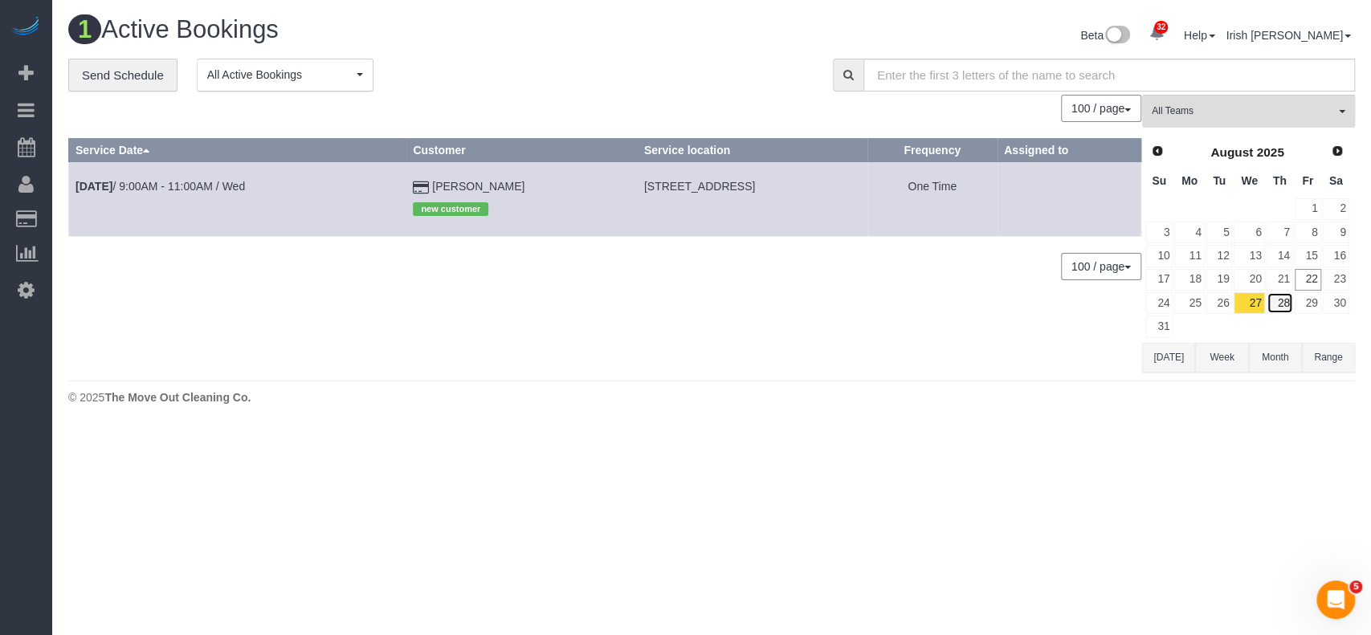
click at [1279, 306] on link "28" at bounding box center [1279, 303] width 26 height 22
